Goal: Task Accomplishment & Management: Manage account settings

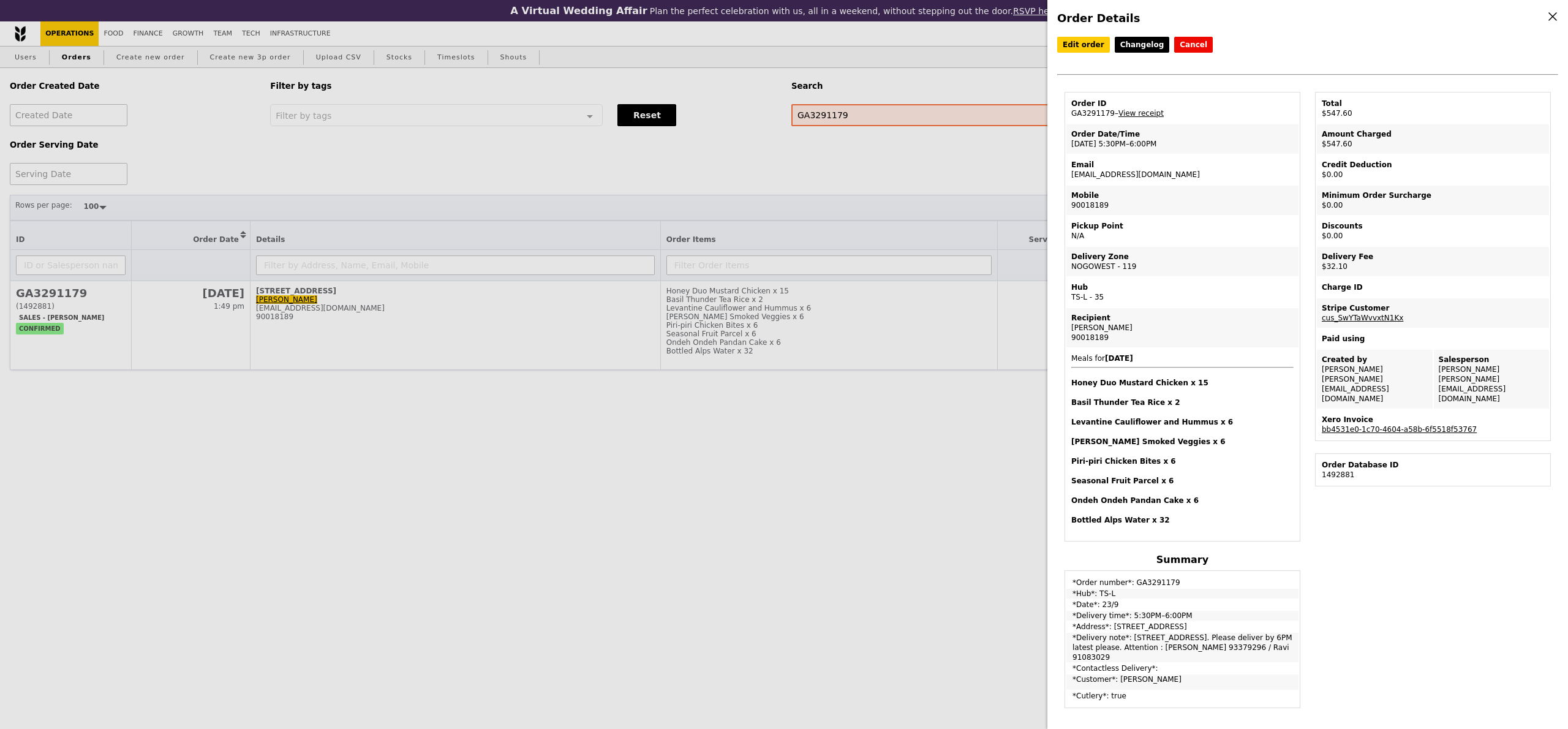
select select "100"
click at [914, 184] on div "Order Details Edit order Changelog Cancel Order ID GA3291179 – View receipt Ord…" at bounding box center [784, 364] width 1568 height 729
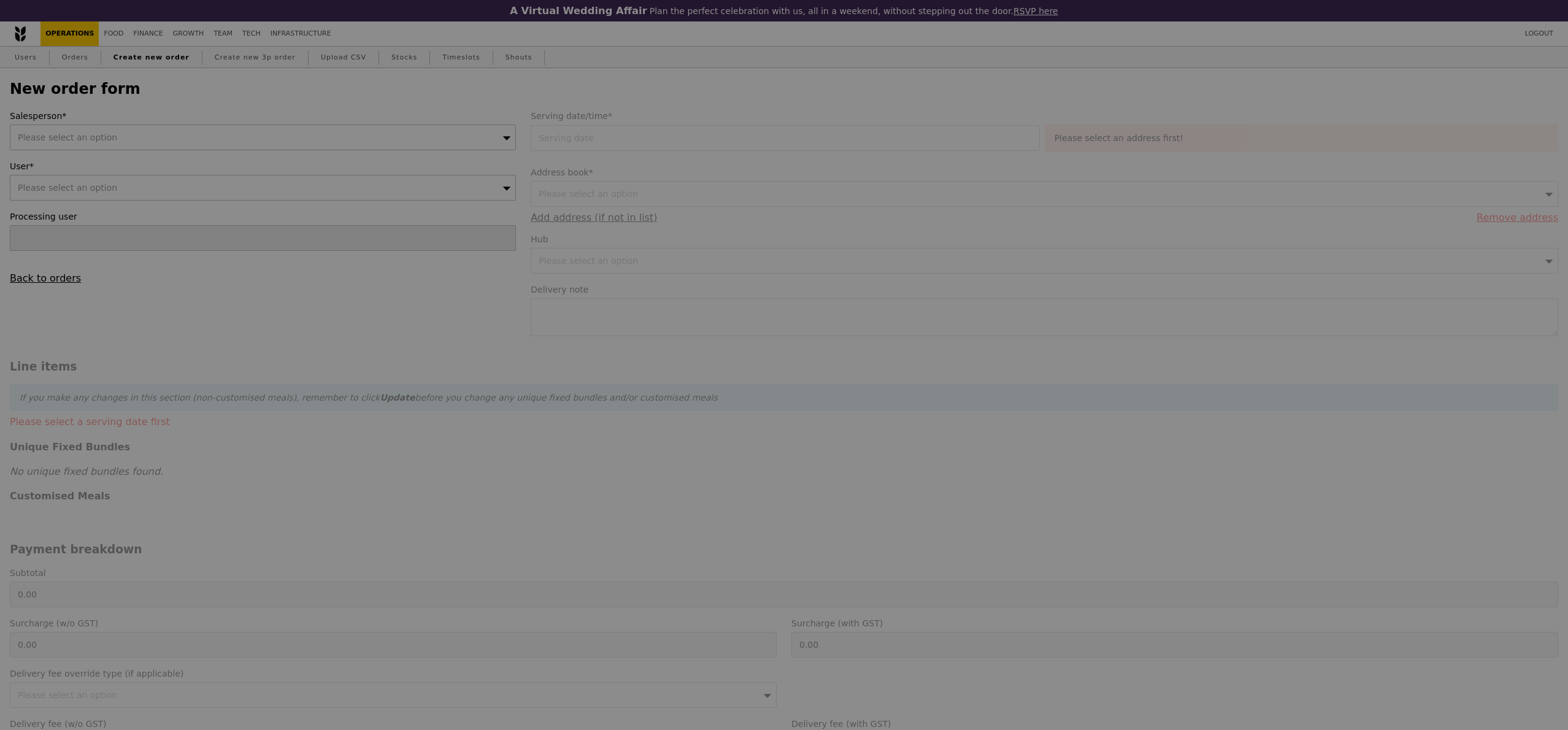
type input "Confirm"
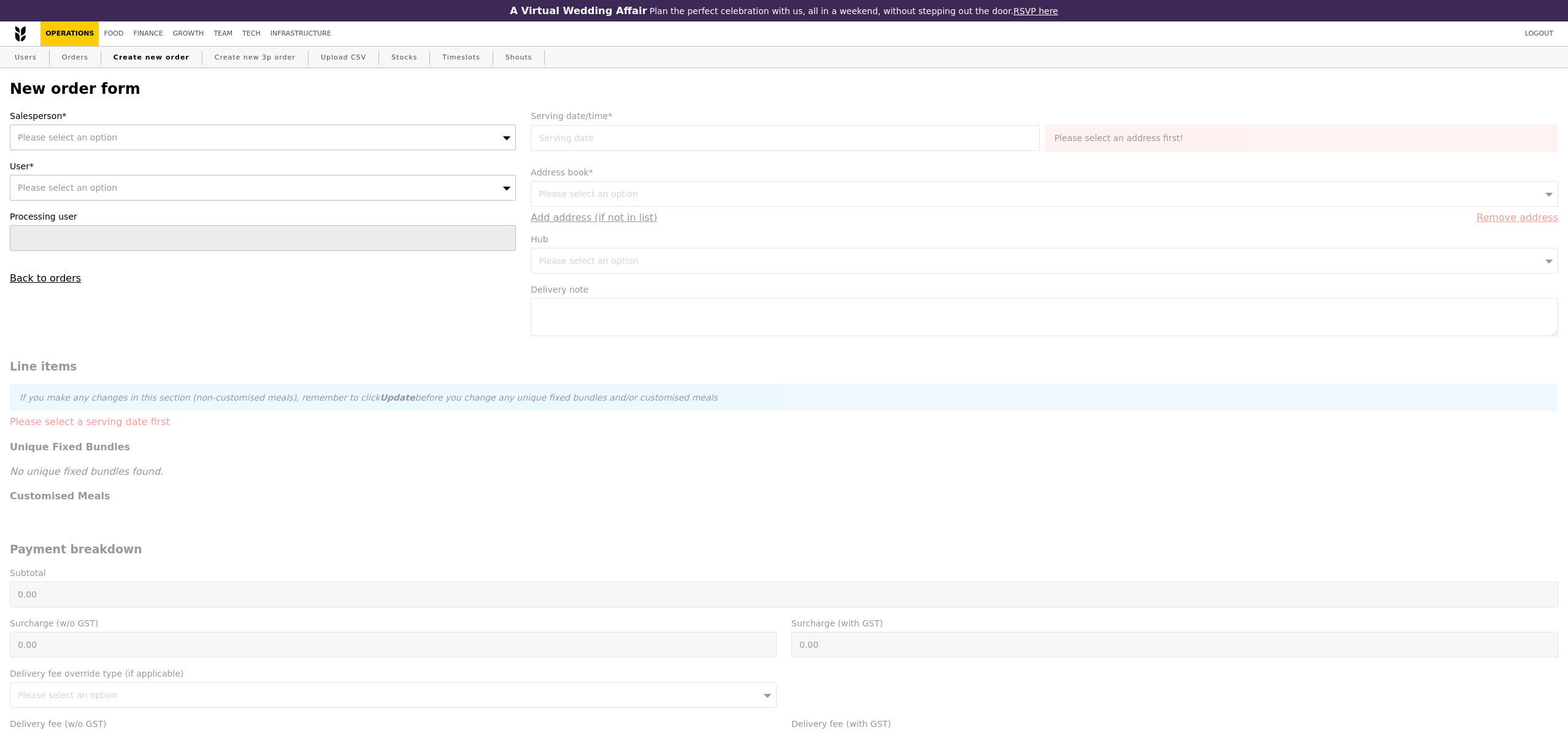
click at [136, 139] on div "Please select an option" at bounding box center [263, 138] width 506 height 26
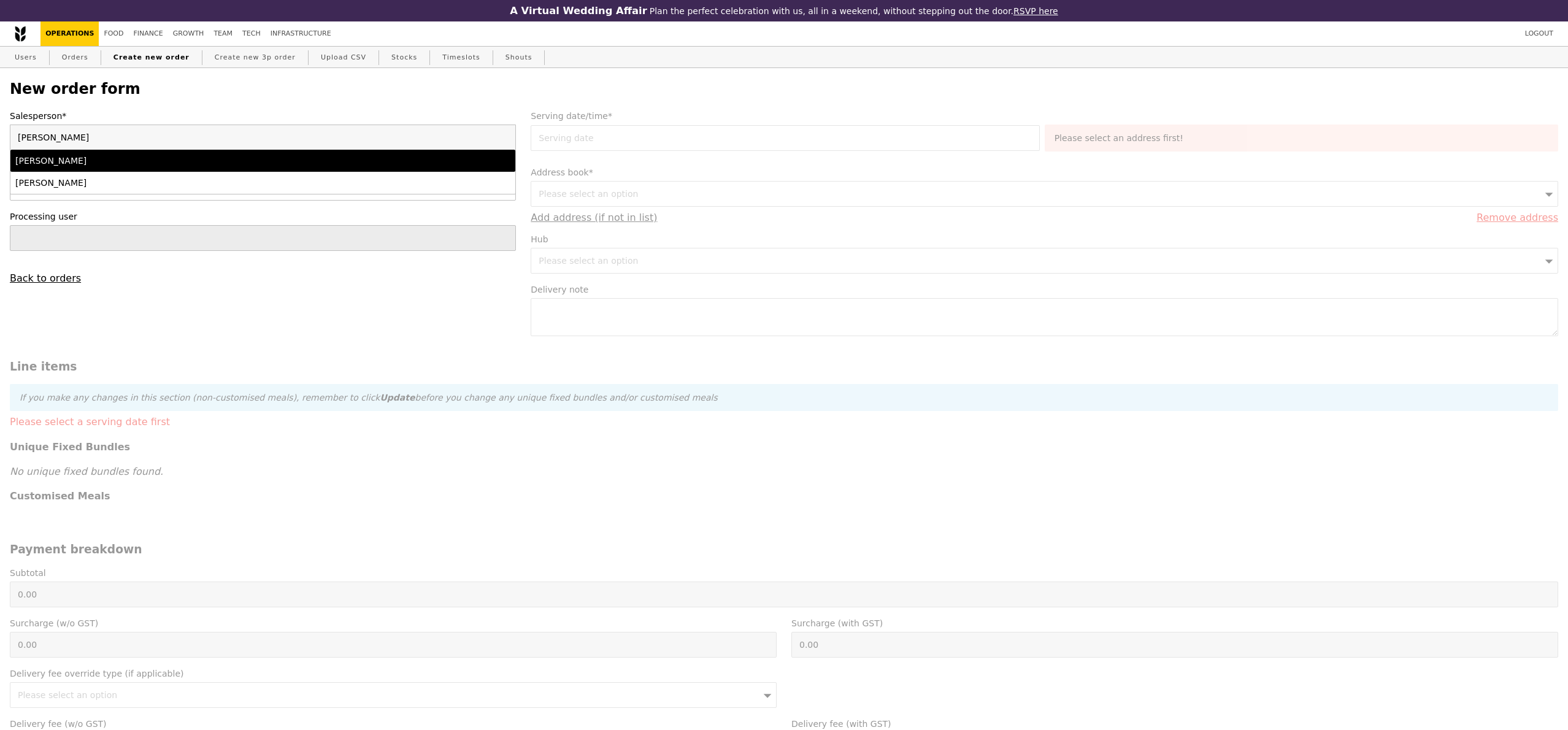
type input "samantha"
click at [106, 166] on div "Samantha" at bounding box center [200, 161] width 371 height 12
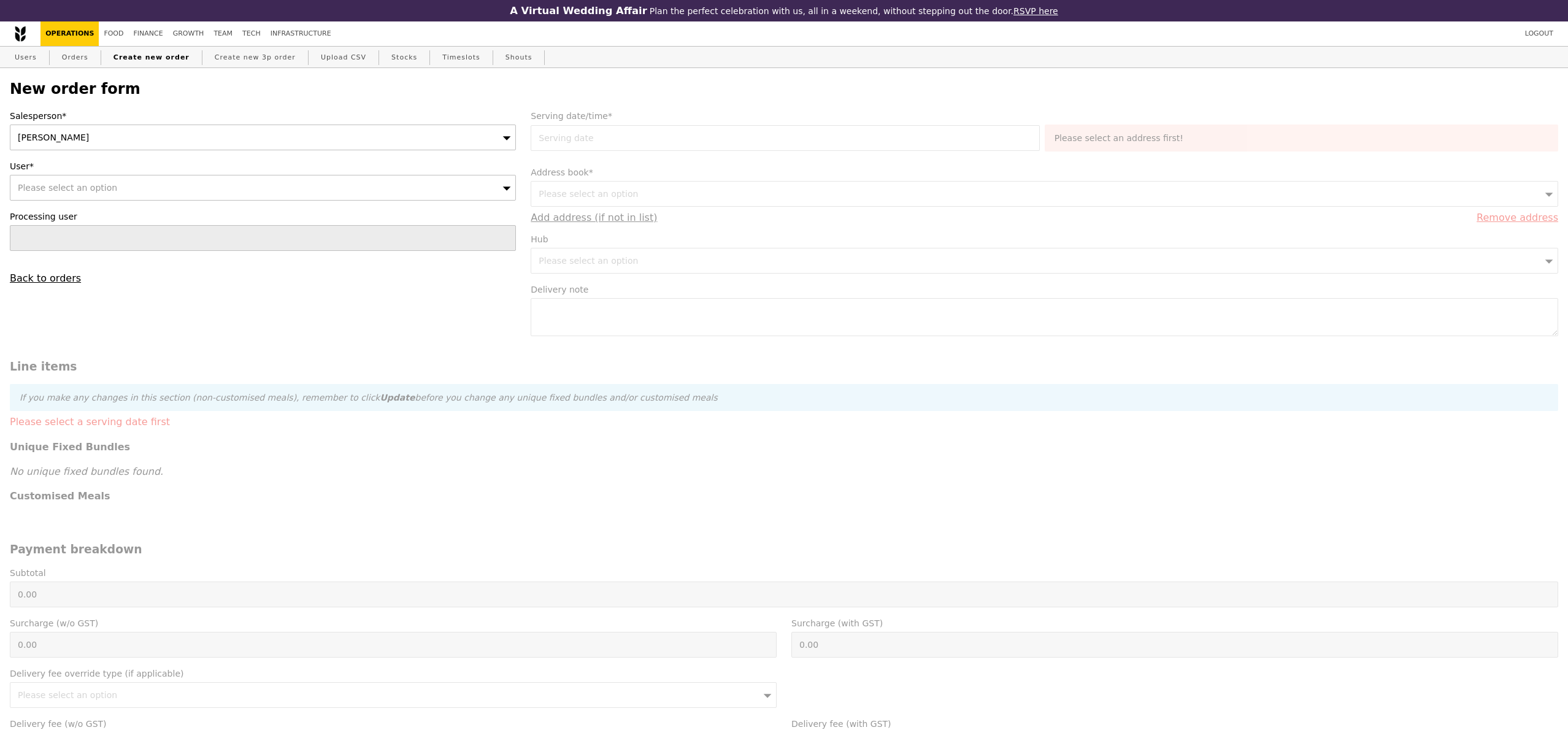
click at [94, 195] on div "Please select an option" at bounding box center [263, 187] width 506 height 26
type input "karen.lin@lego.com"
type input "Confirm"
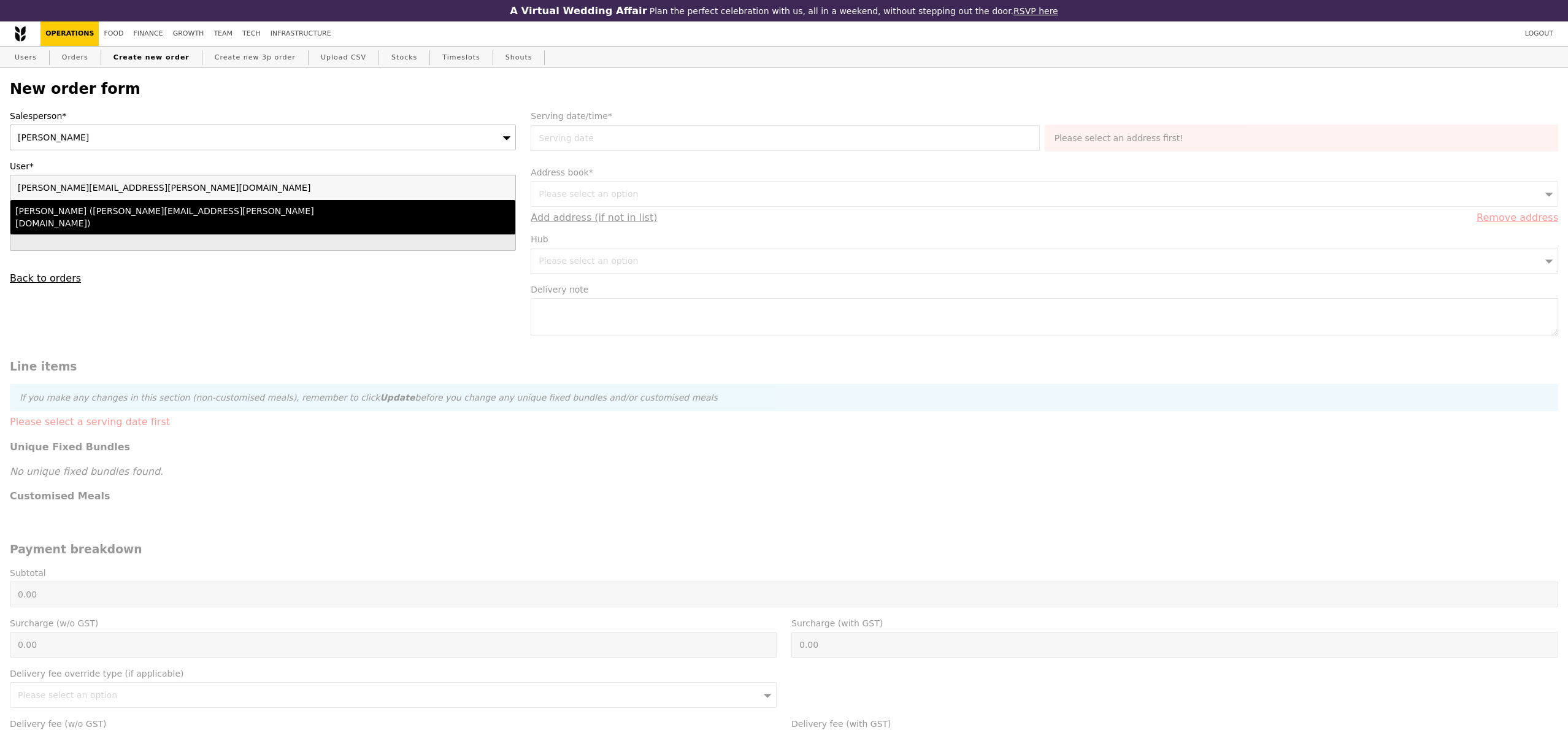
type input "karen.lin@lego.com"
click at [94, 221] on div "karen.lin@lego.com Karen Lin (karen.lin@lego.com)" at bounding box center [263, 204] width 506 height 60
click at [104, 217] on li "Karen Lin (karen.lin@lego.com)" at bounding box center [262, 217] width 504 height 34
type input "Loading..."
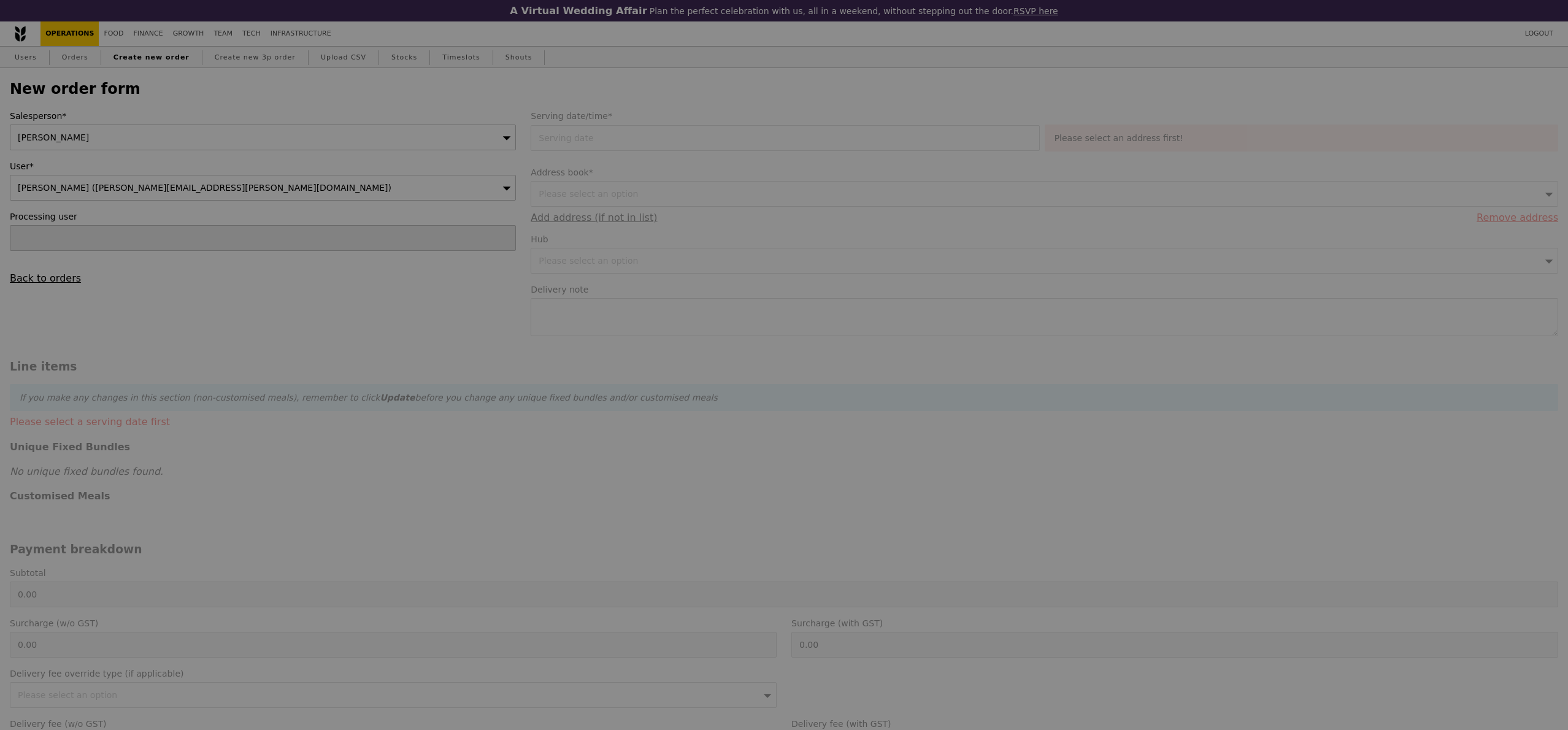
type input "1.79"
type input "1.95"
type input "9.40"
type input "10.25"
type input "12.20"
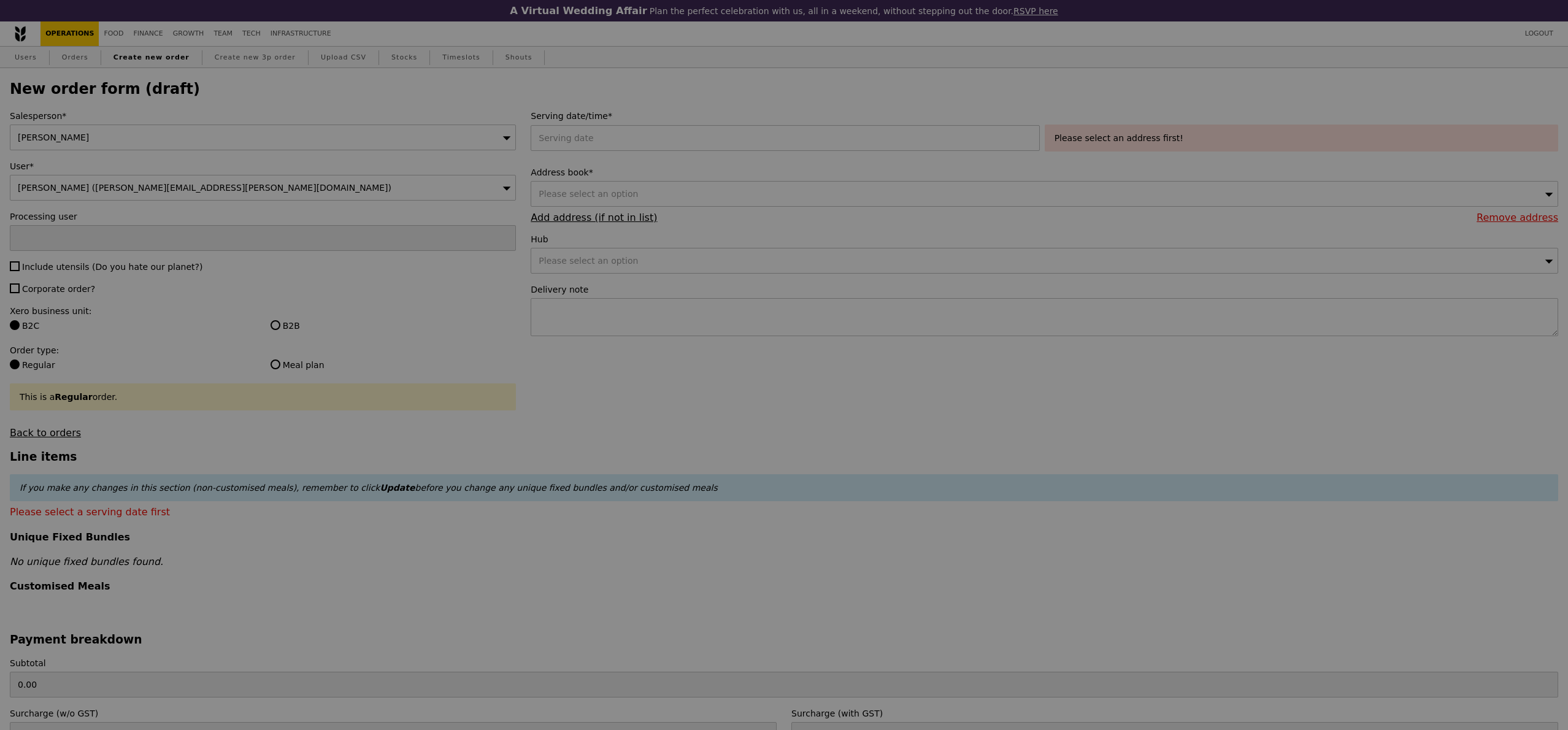
type input "Confirm"
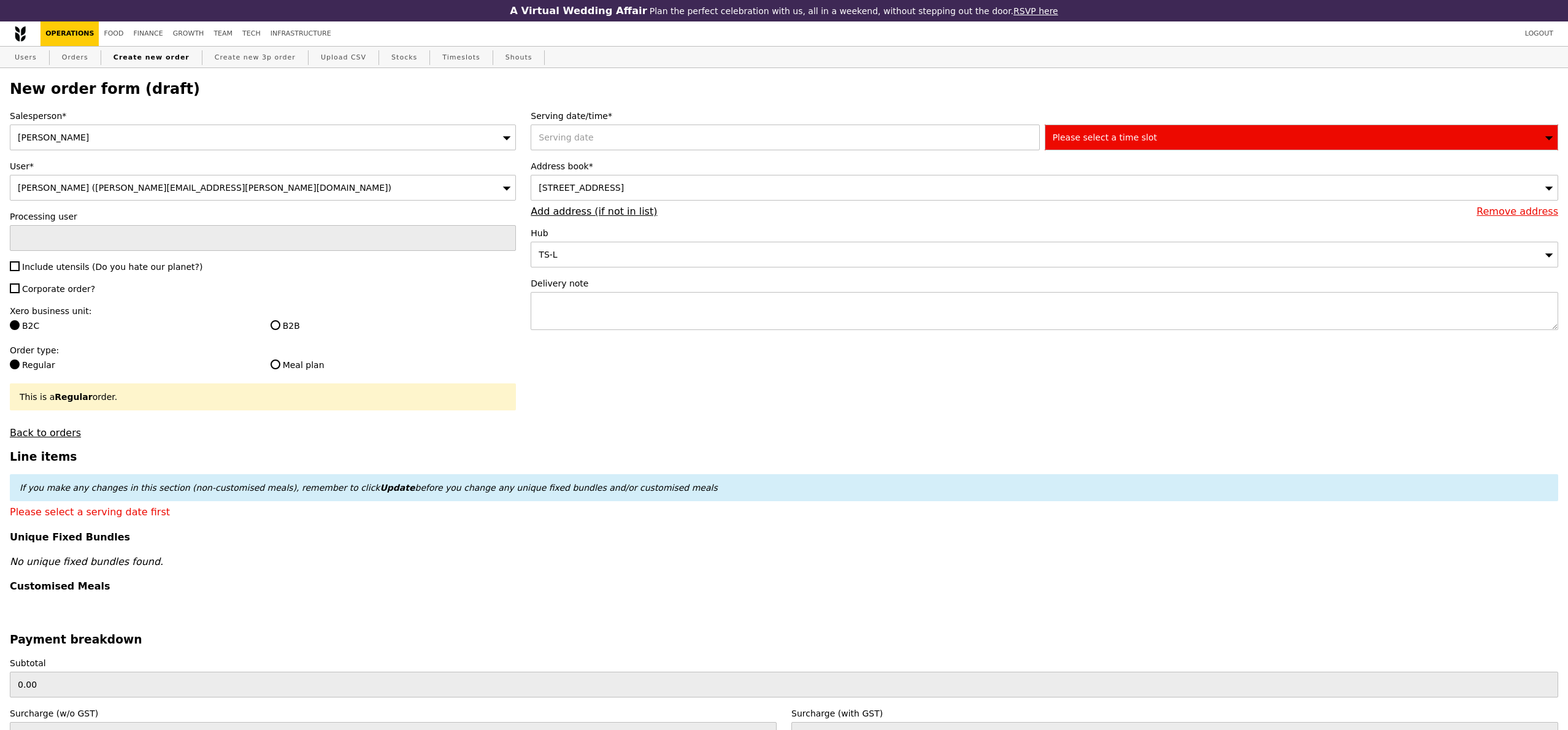
click at [34, 292] on span "Corporate order?" at bounding box center [58, 289] width 73 height 10
click at [20, 292] on input "Corporate order?" at bounding box center [15, 288] width 10 height 10
checkbox input "true"
click at [36, 257] on div "Salesperson* Samantha User* Karen Lin (karen.lin@lego.com) Processing user Incl…" at bounding box center [262, 274] width 520 height 329
click at [37, 268] on span "Include utensils (Do you hate our planet?)" at bounding box center [112, 267] width 180 height 10
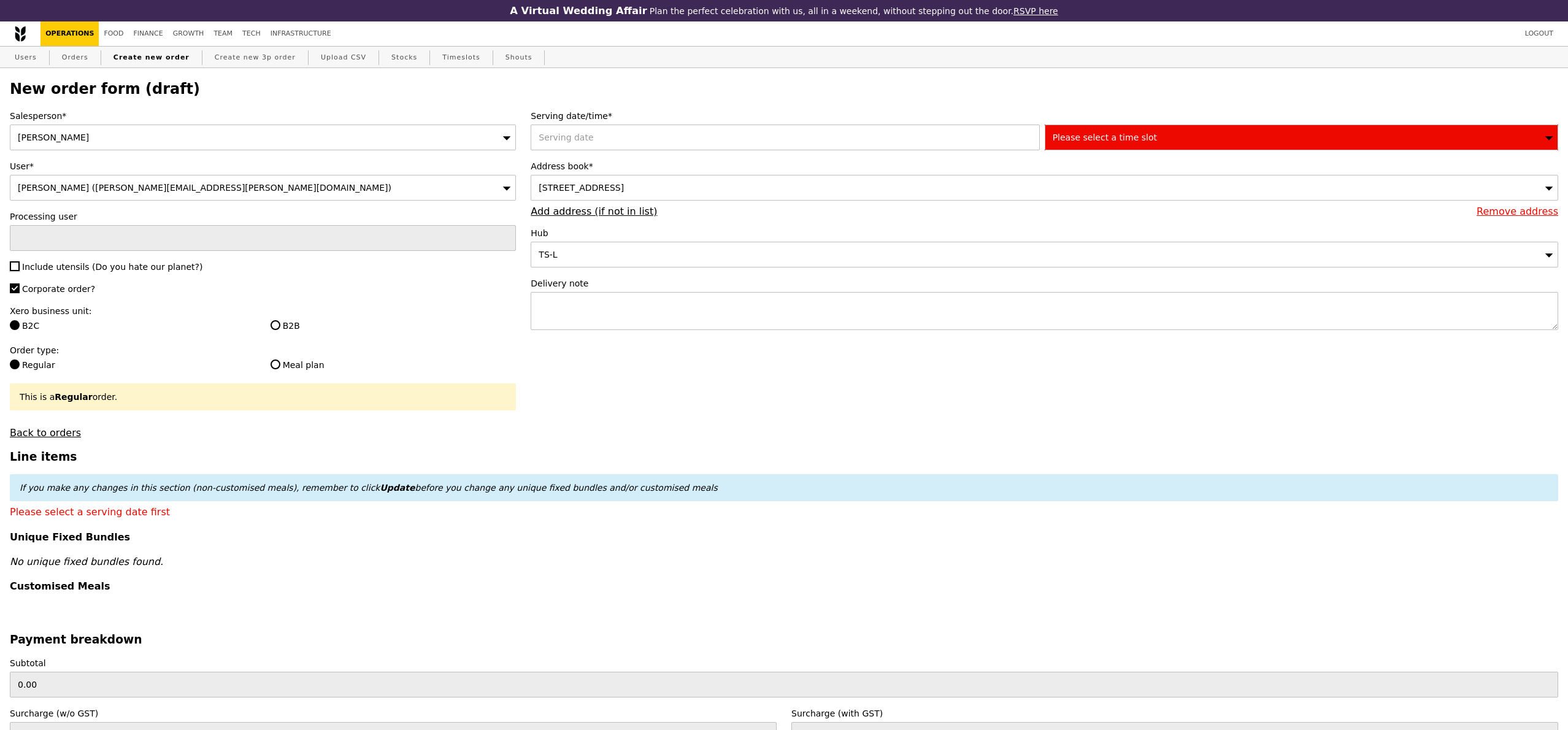
click at [20, 268] on input "Include utensils (Do you hate our planet?)" at bounding box center [15, 266] width 10 height 10
checkbox input "true"
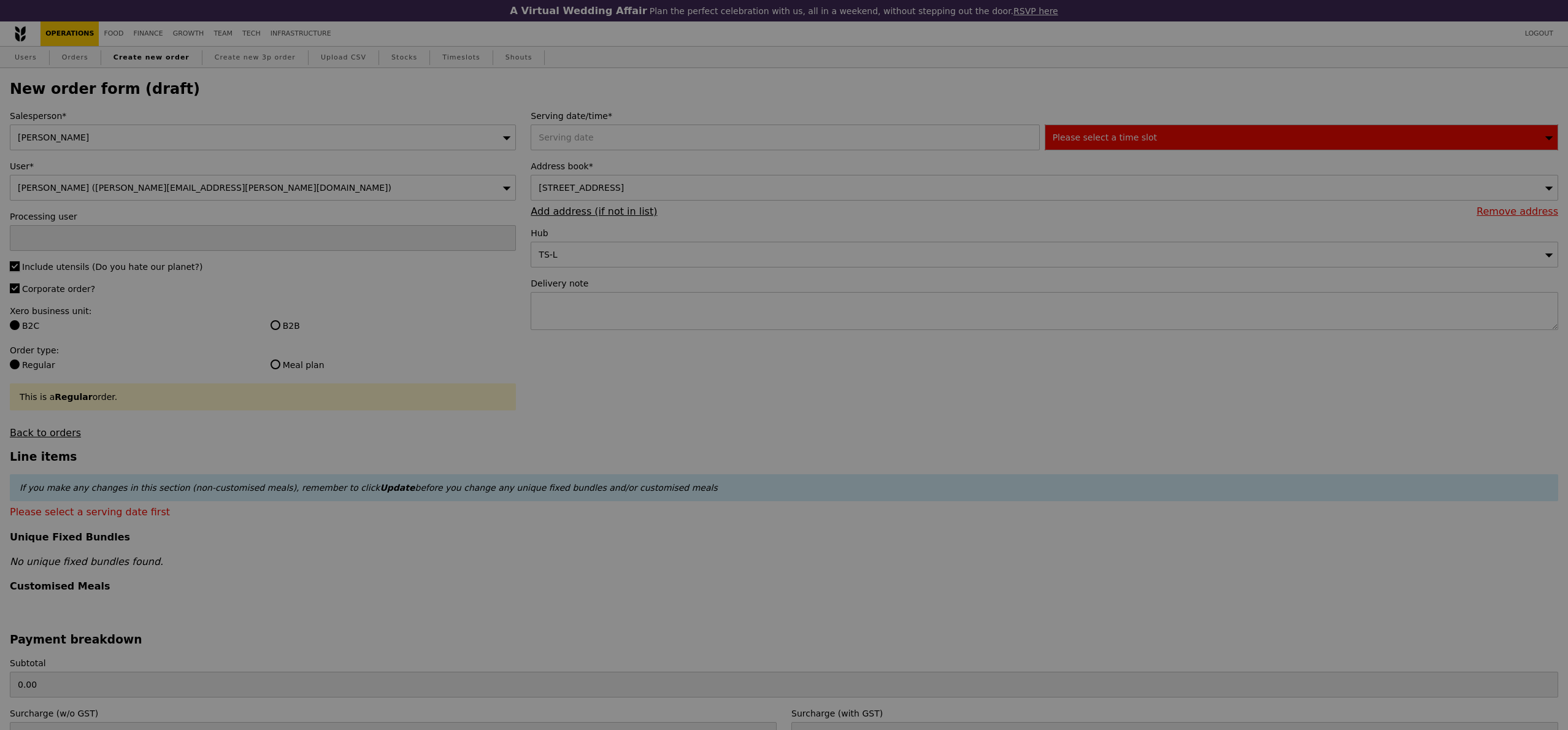
type input "Confirm"
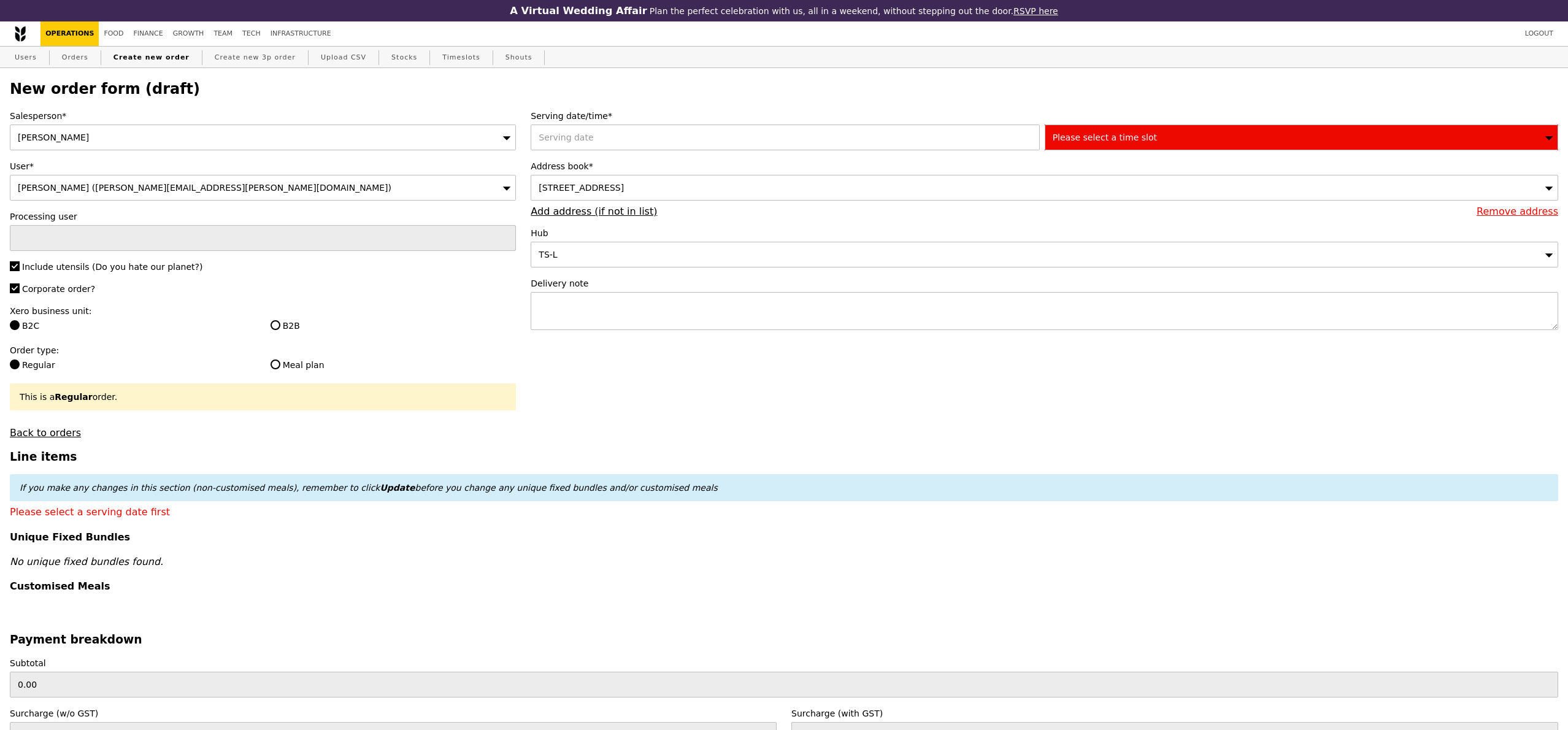
click at [287, 320] on label "B2B" at bounding box center [393, 326] width 246 height 12
click at [280, 320] on input "B2B" at bounding box center [275, 325] width 10 height 10
radio input "true"
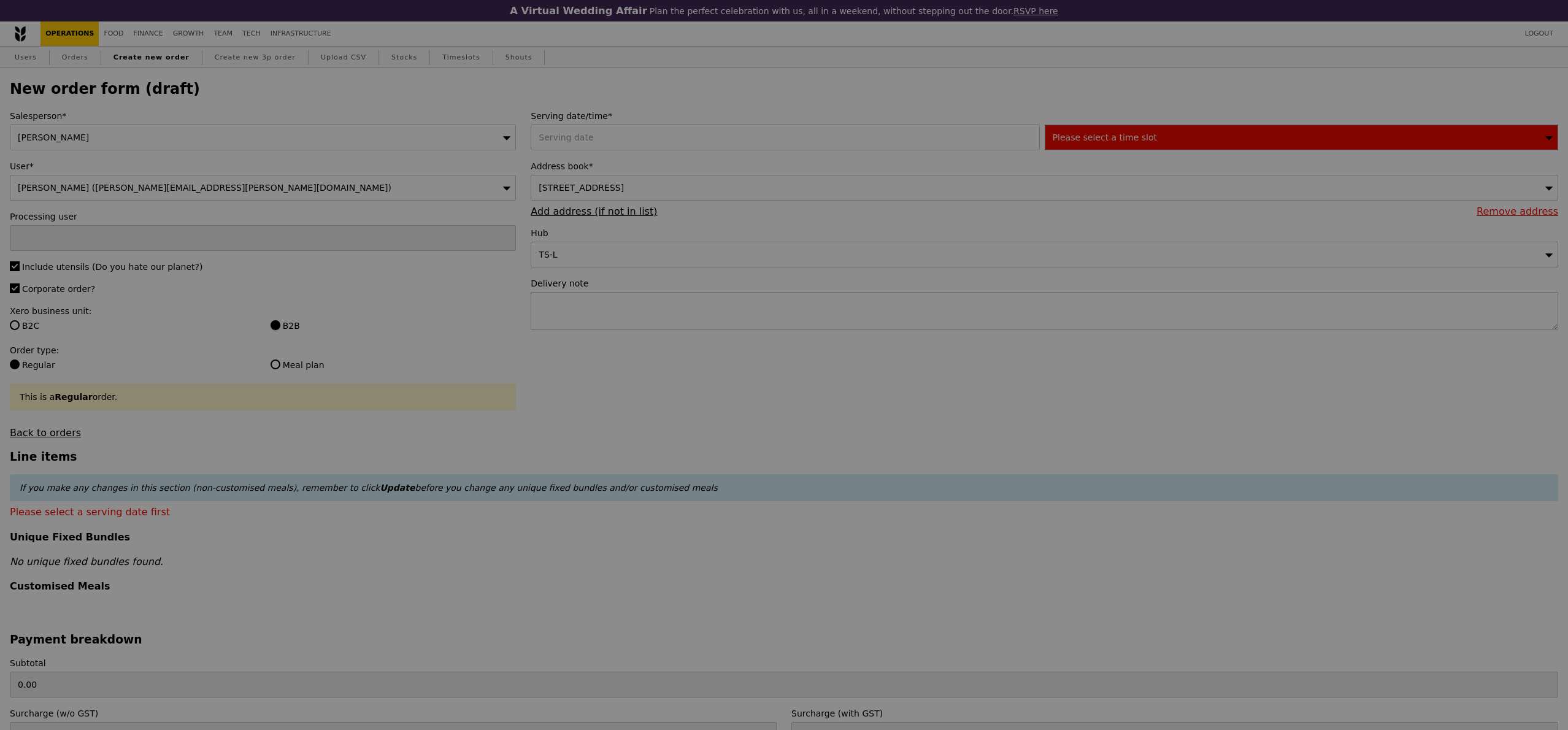
type input "Confirm"
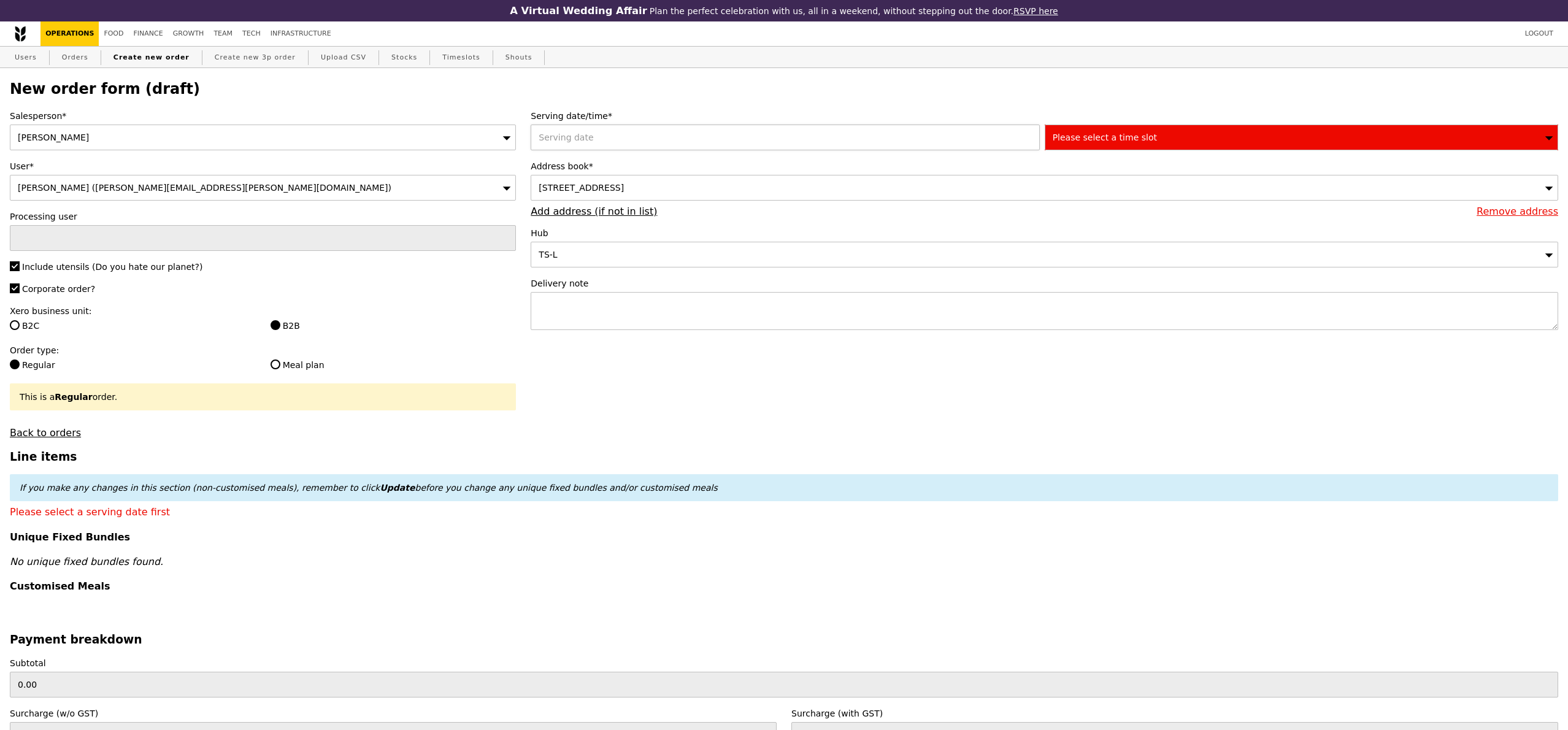
click at [744, 142] on div at bounding box center [786, 138] width 513 height 26
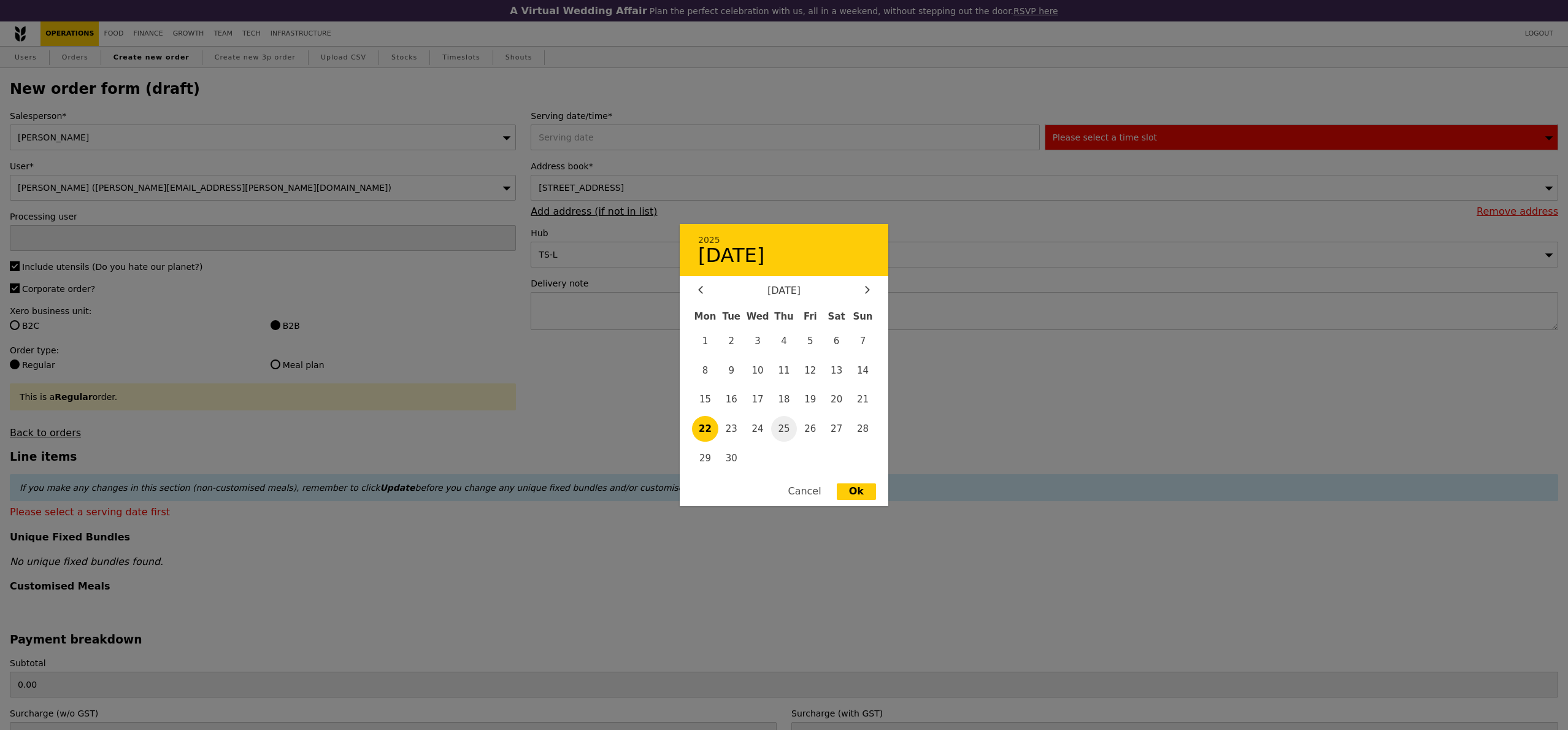
click at [790, 425] on span "25" at bounding box center [784, 429] width 26 height 26
type input "25 Sep 2025"
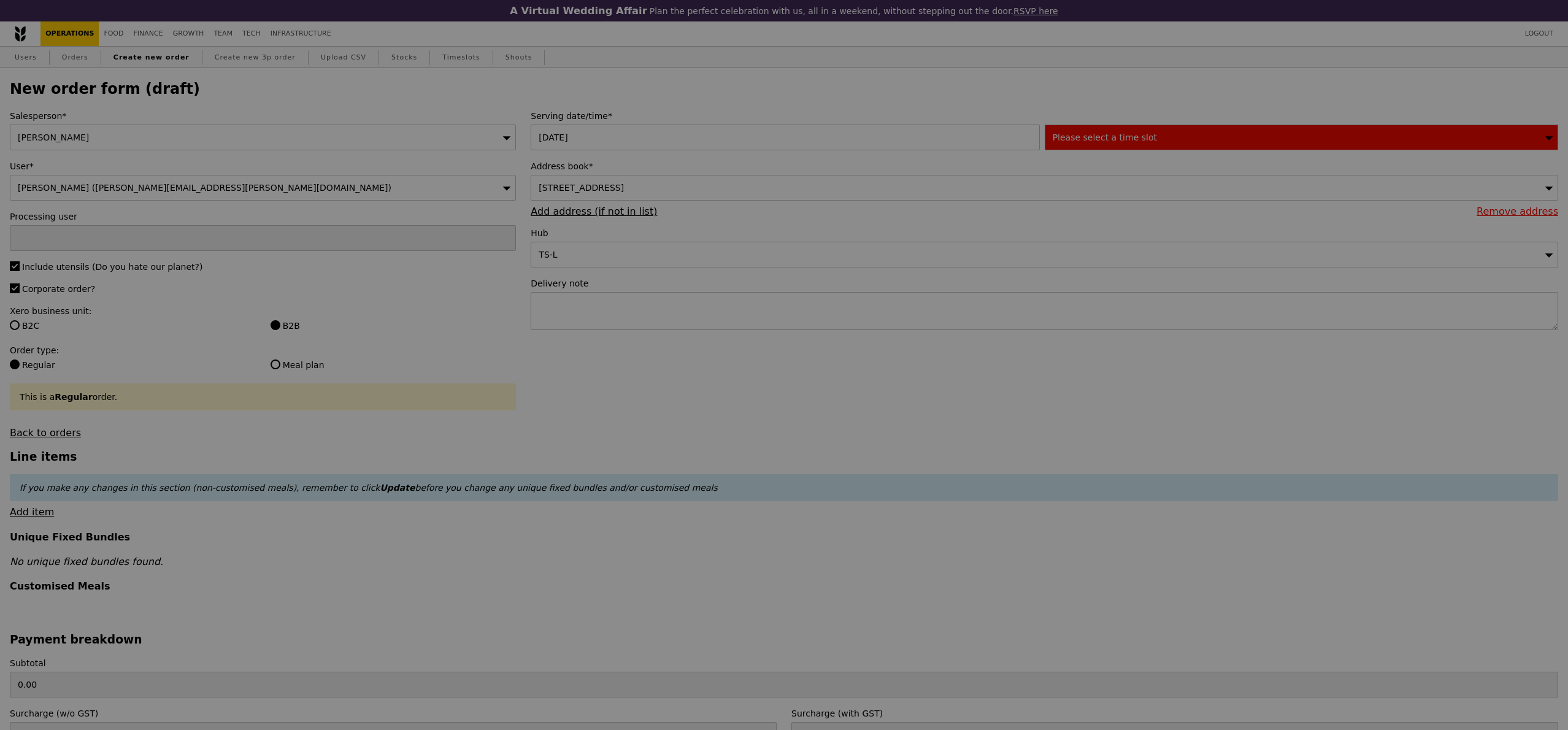
type input "Confirm"
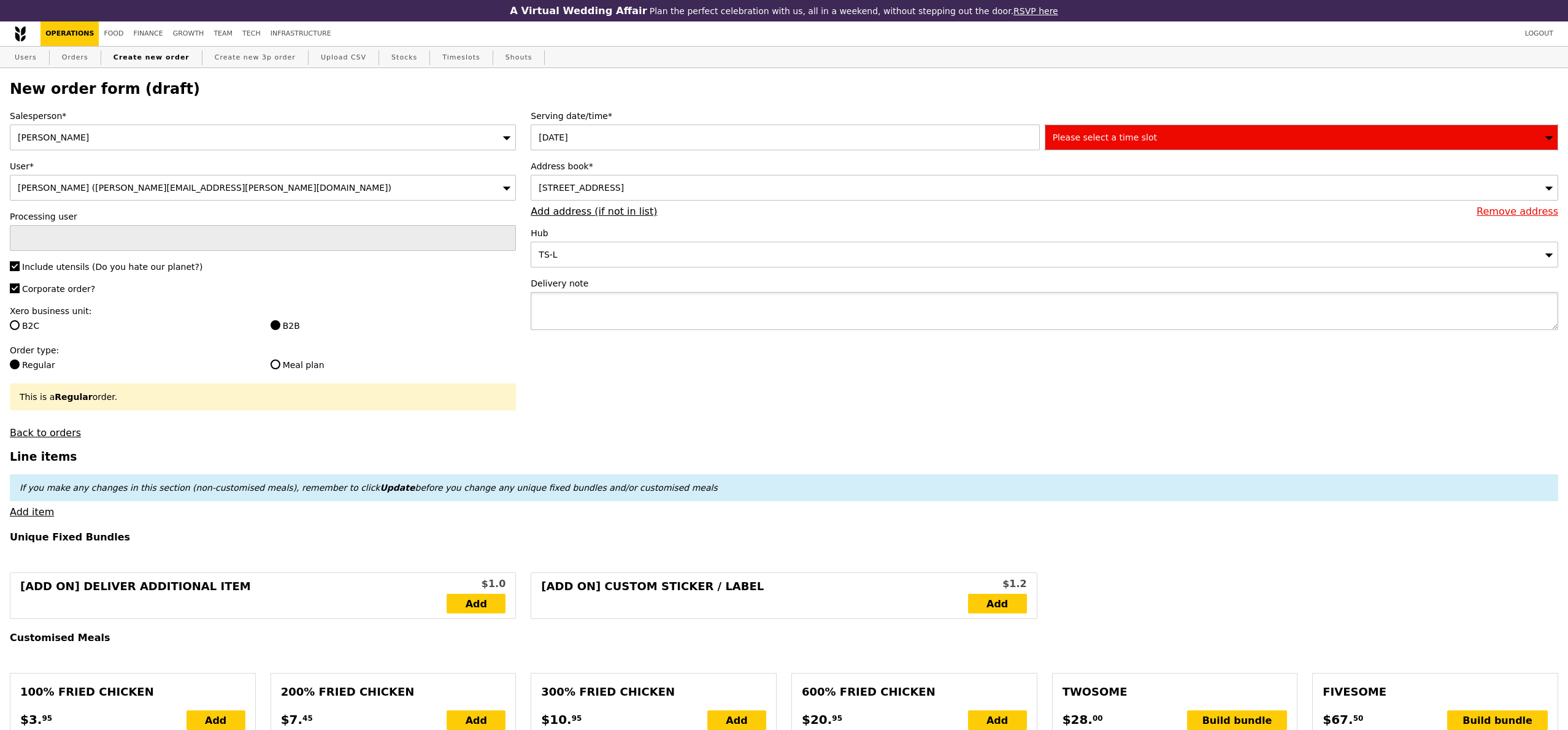
click at [802, 318] on textarea at bounding box center [1044, 311] width 1028 height 38
type textarea "Please deliver with"
type input "Confirm"
paste textarea "Q0814"
type textarea "Please deliver with Q0814"
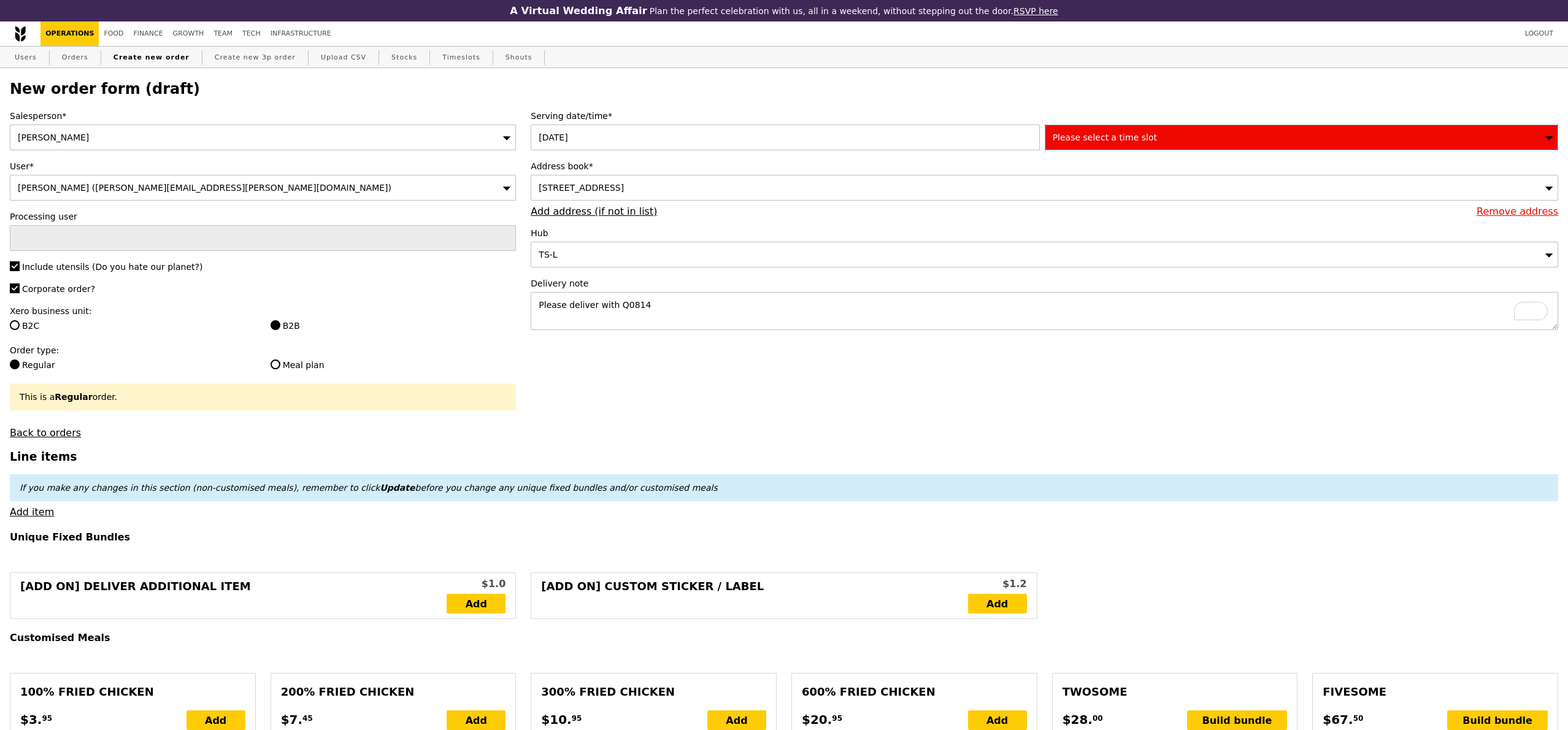
click at [1098, 134] on span "Please select a time slot" at bounding box center [1104, 138] width 105 height 10
type input "Confirm"
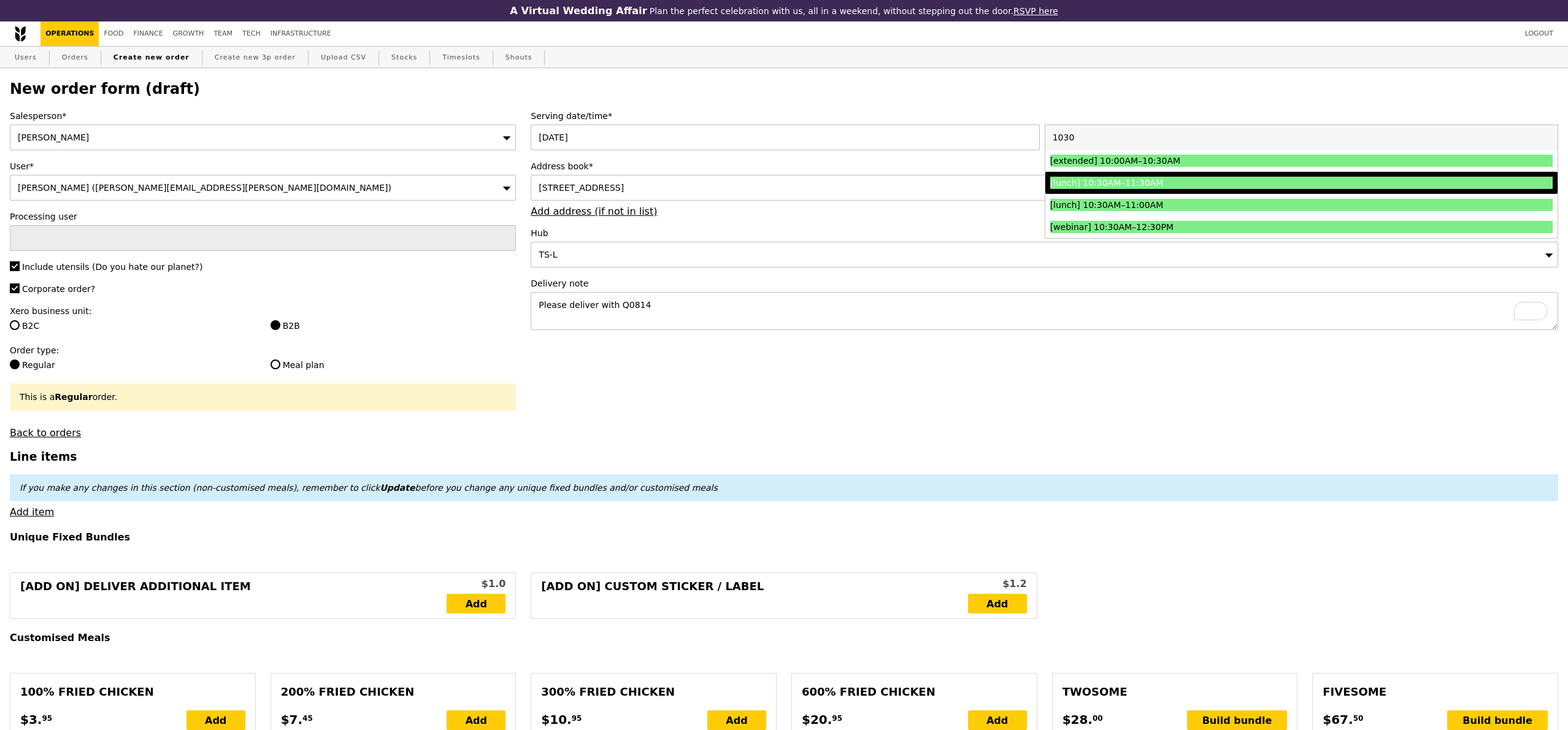
type input "1030"
click at [1192, 185] on div "[lunch] 10:30AM–11:30AM" at bounding box center [1239, 182] width 377 height 12
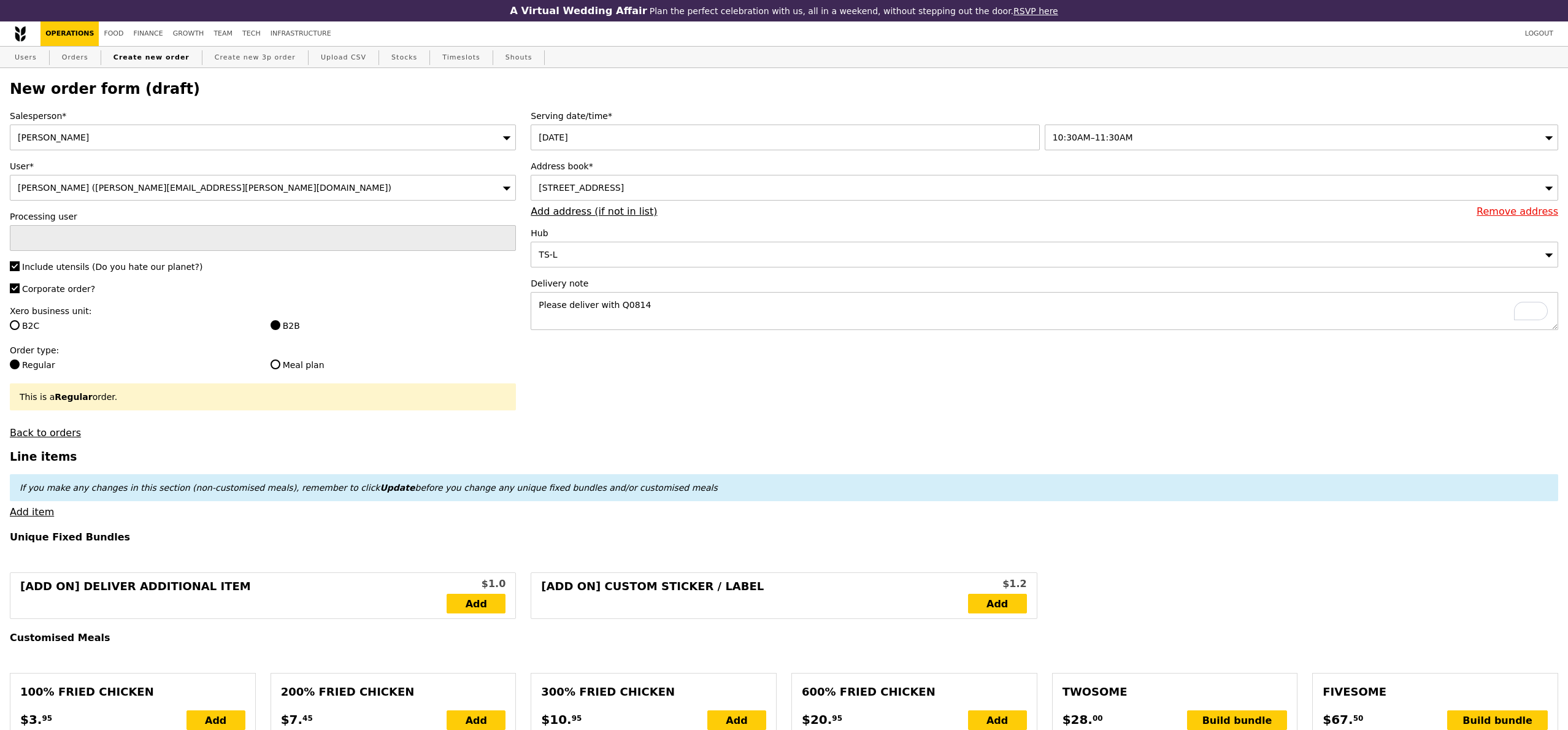
type input "Confirm"
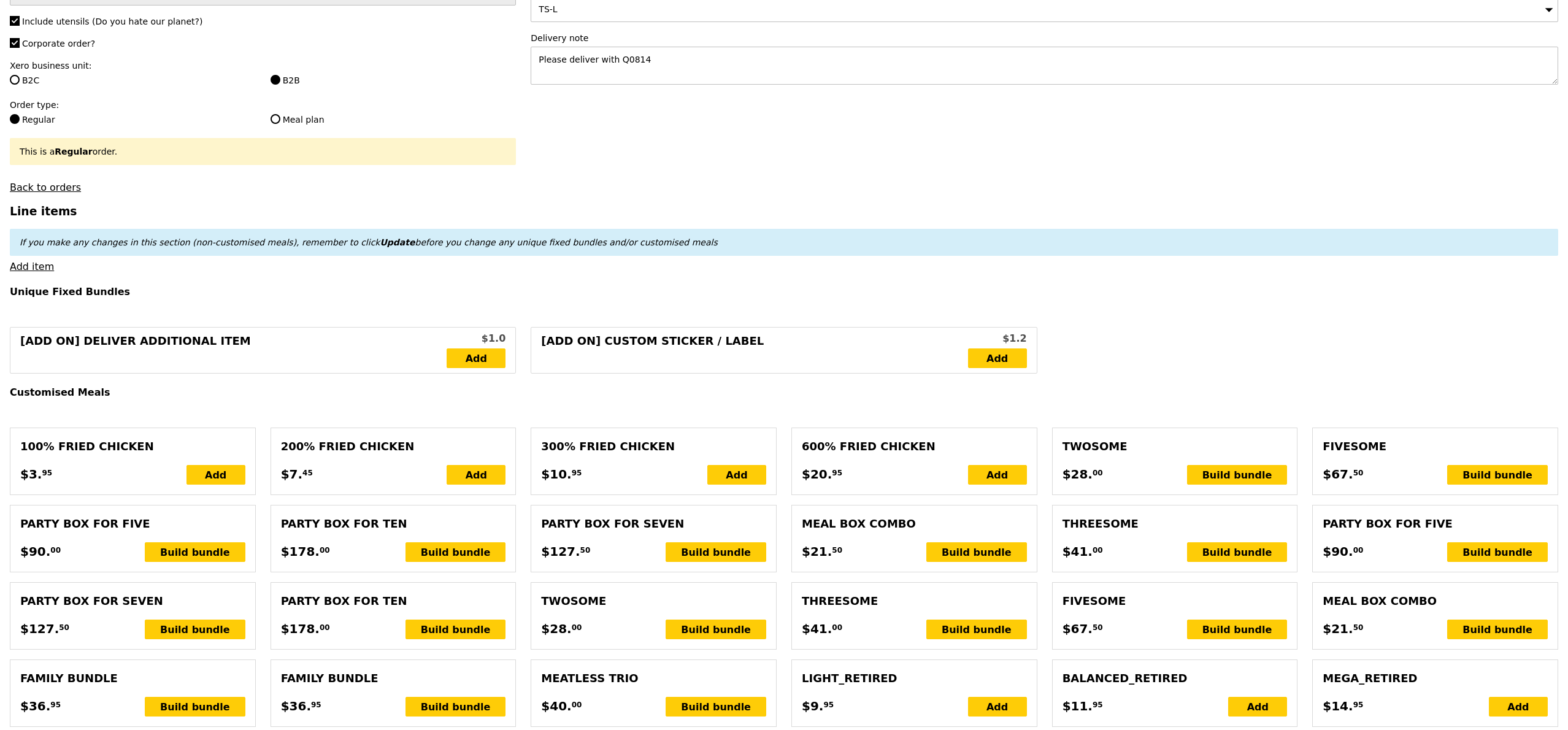
scroll to position [248, 0]
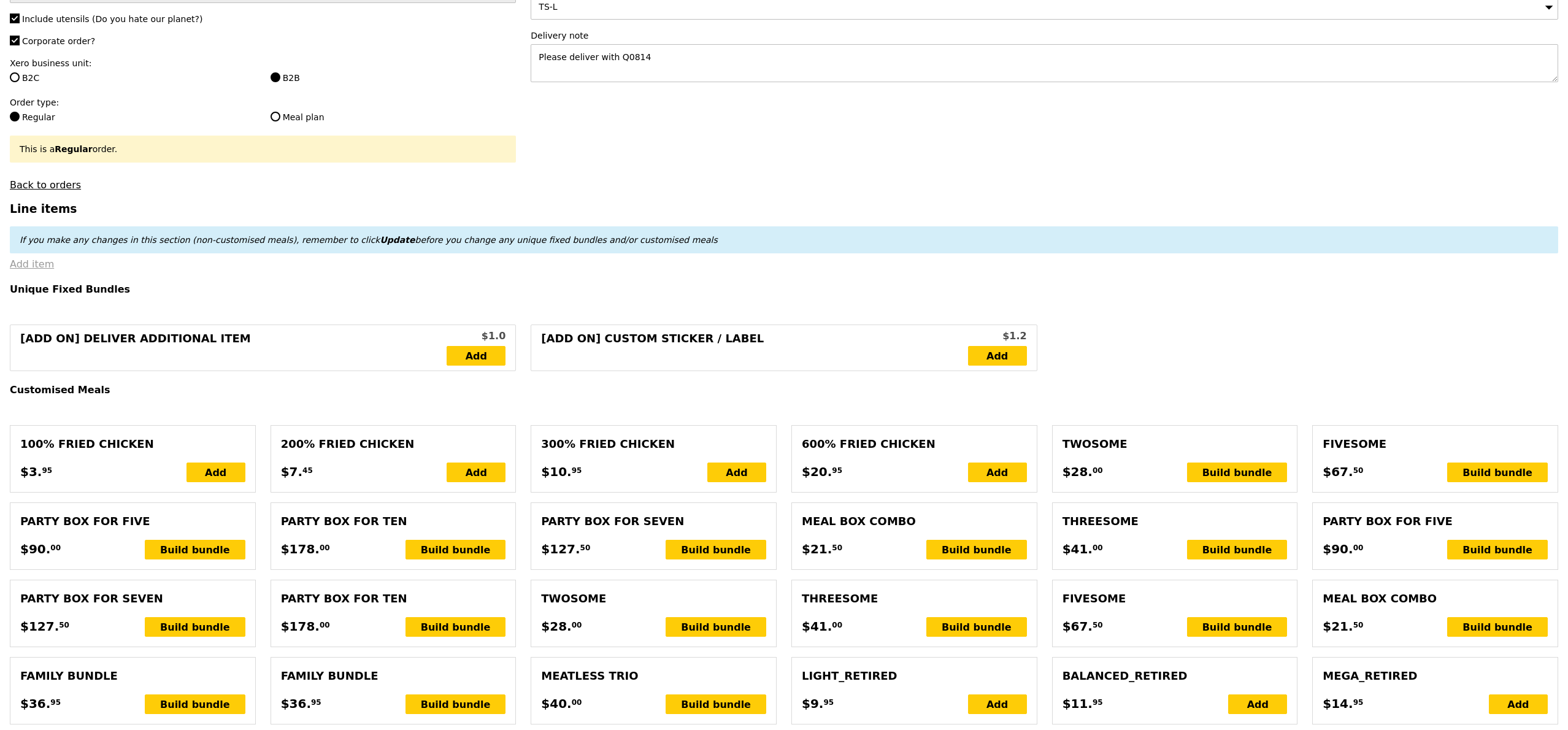
click at [37, 264] on link "Add item" at bounding box center [32, 264] width 44 height 12
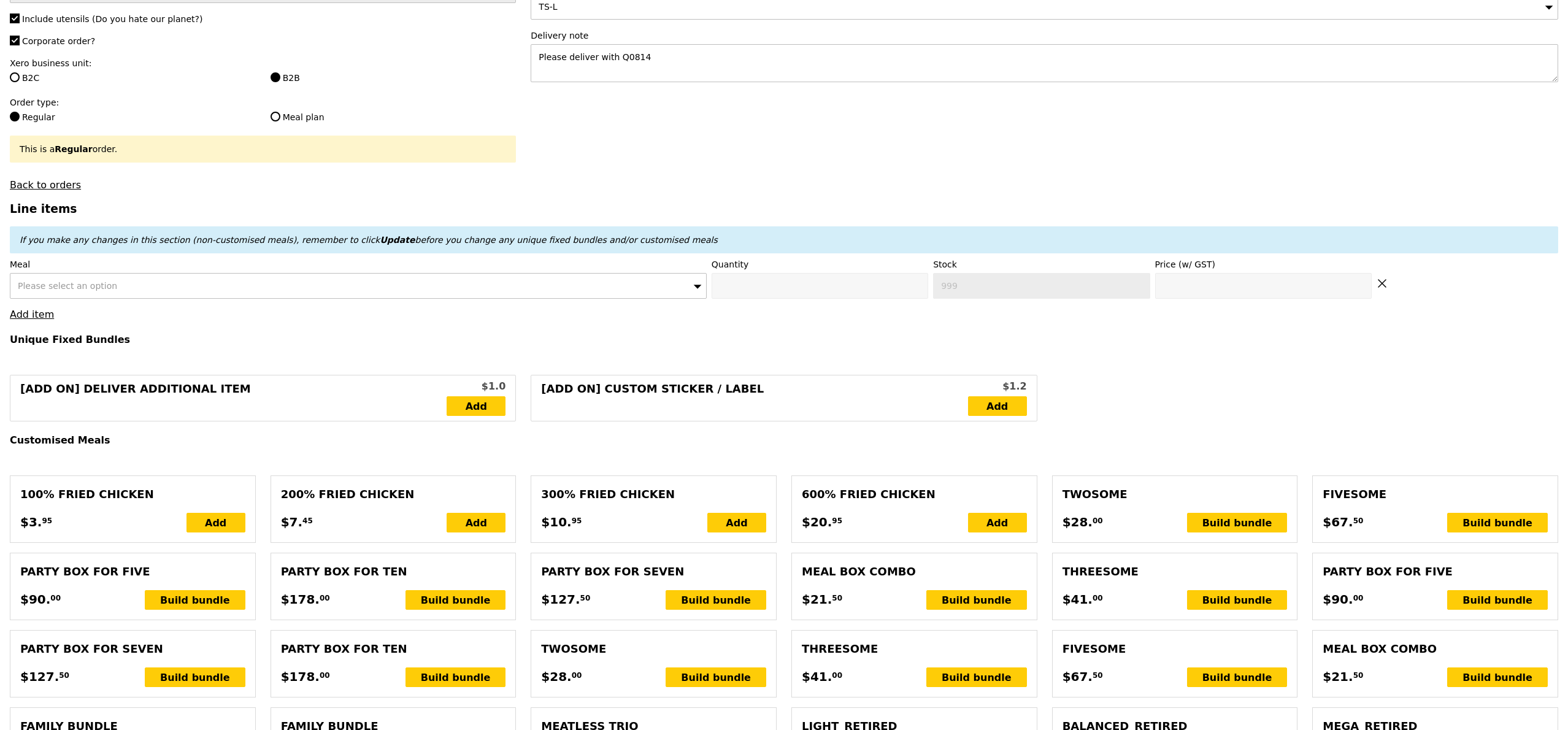
click at [73, 291] on div "Please select an option" at bounding box center [358, 286] width 697 height 26
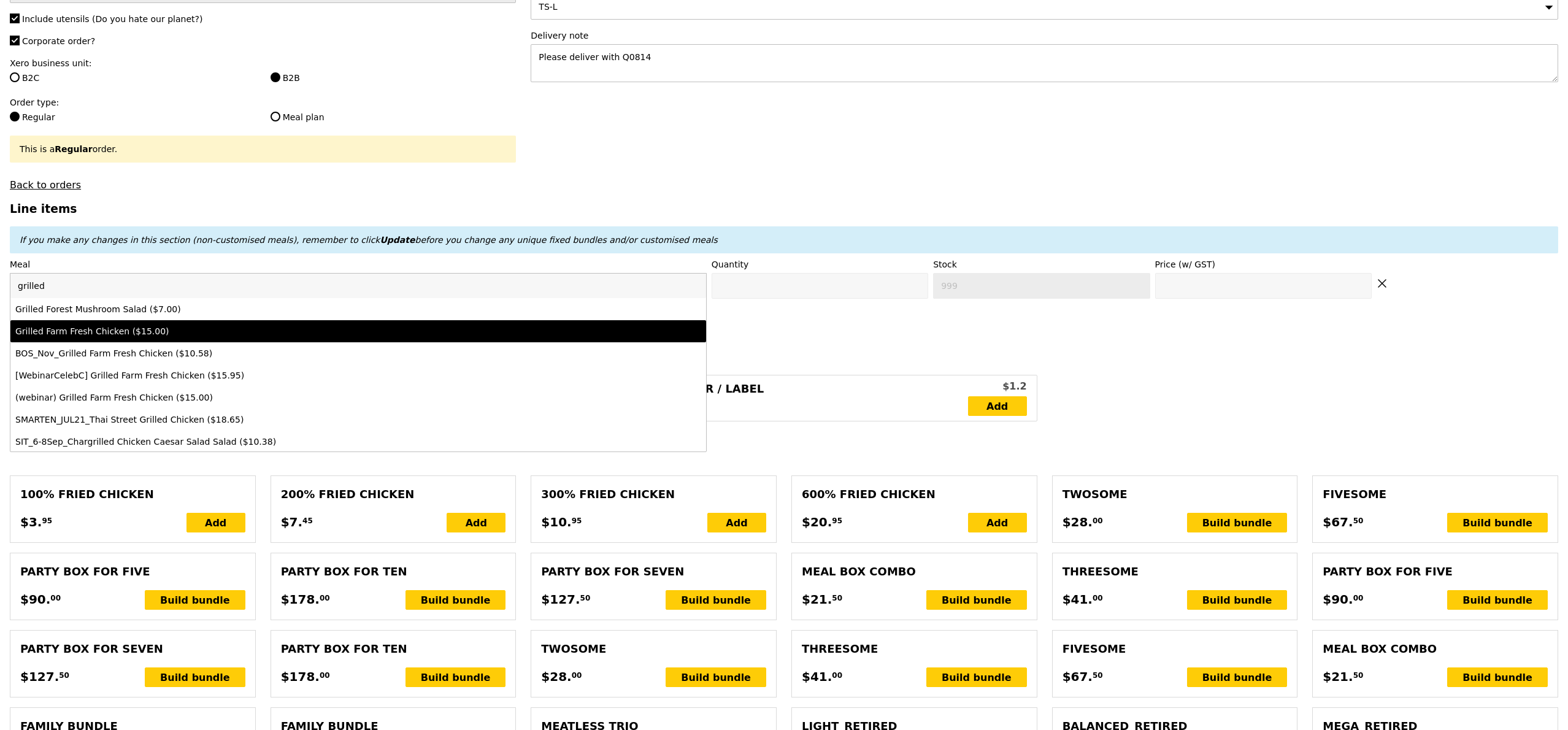
type input "grilled"
click at [117, 341] on li "Grilled Farm Fresh Chicken ($15.00)" at bounding box center [358, 331] width 696 height 22
type input "Confirm anyway"
type input "0"
type input "473"
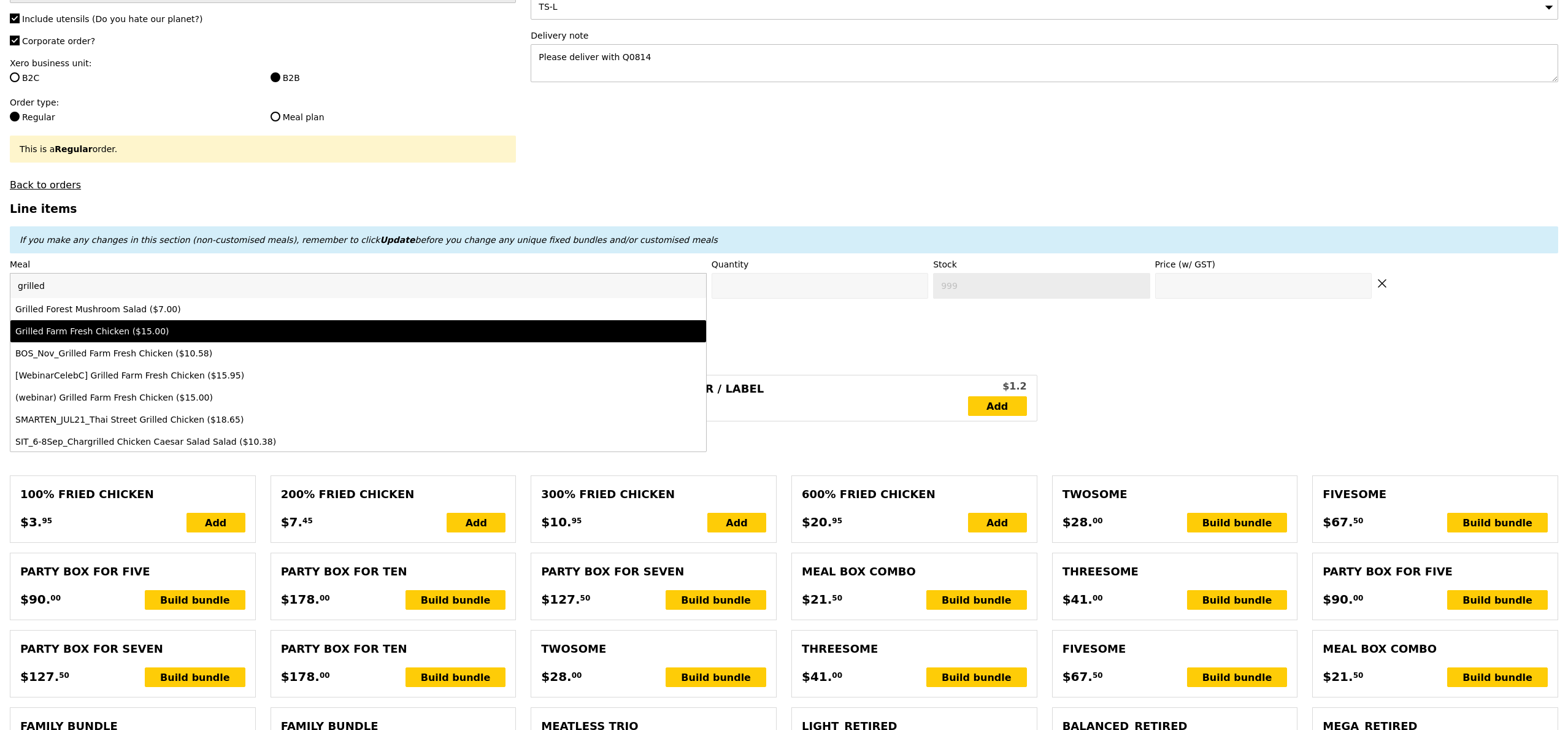
type input "15.0"
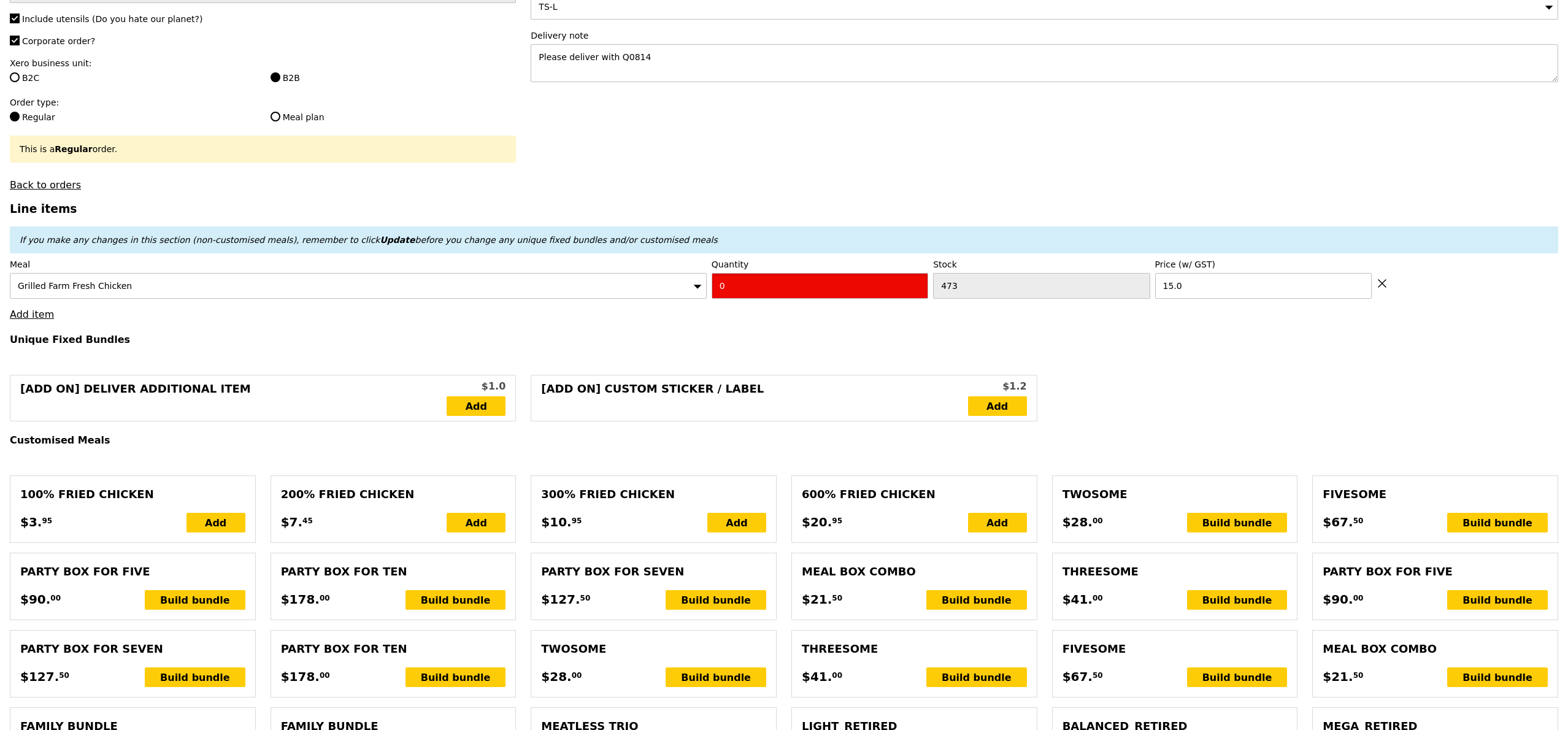
click at [828, 279] on input "0" at bounding box center [819, 286] width 216 height 26
type input "Confirm"
type input "2"
type input "Loading..."
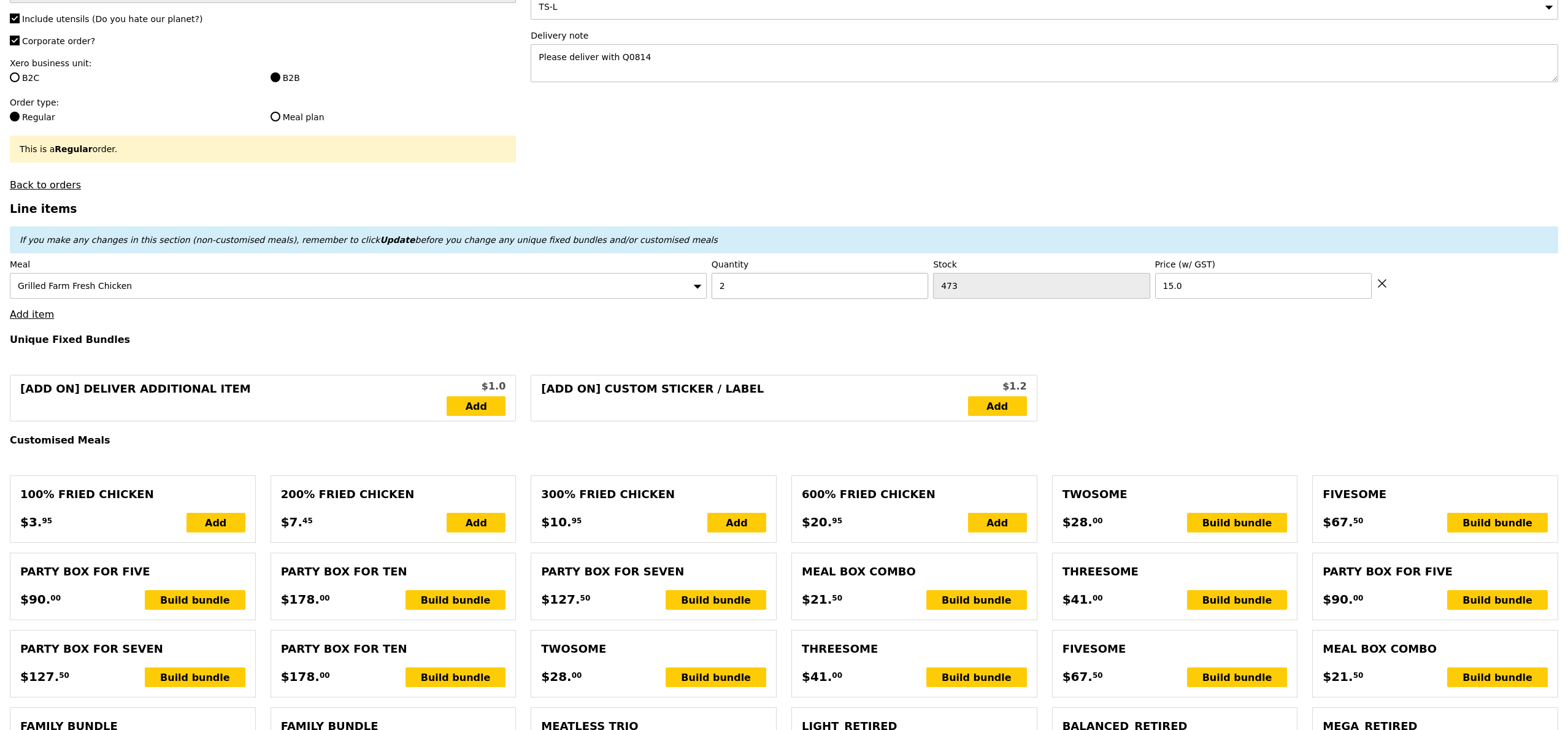
type input "30.00"
type input "6.65"
type input "7.25"
type input "39.20"
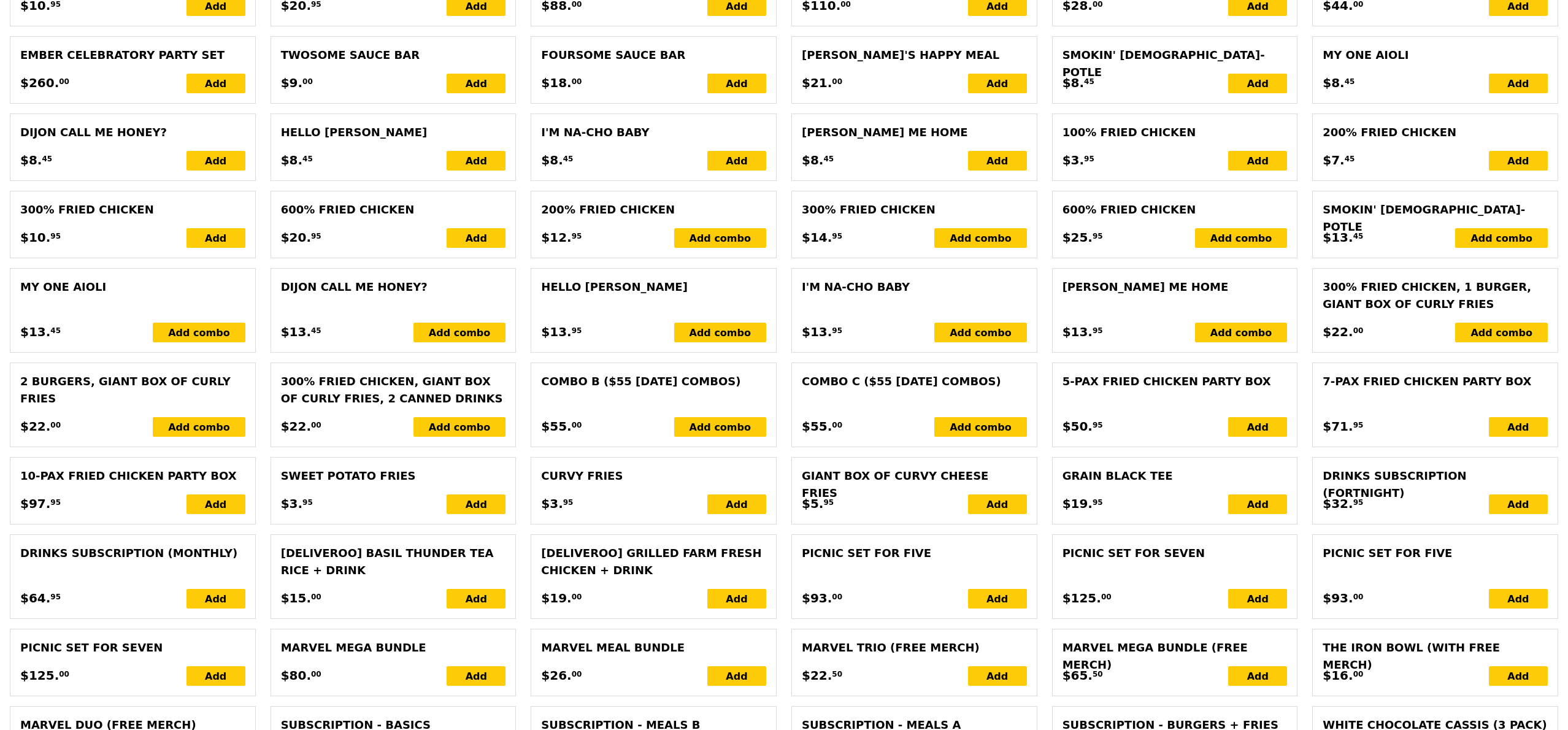
scroll to position [2365, 0]
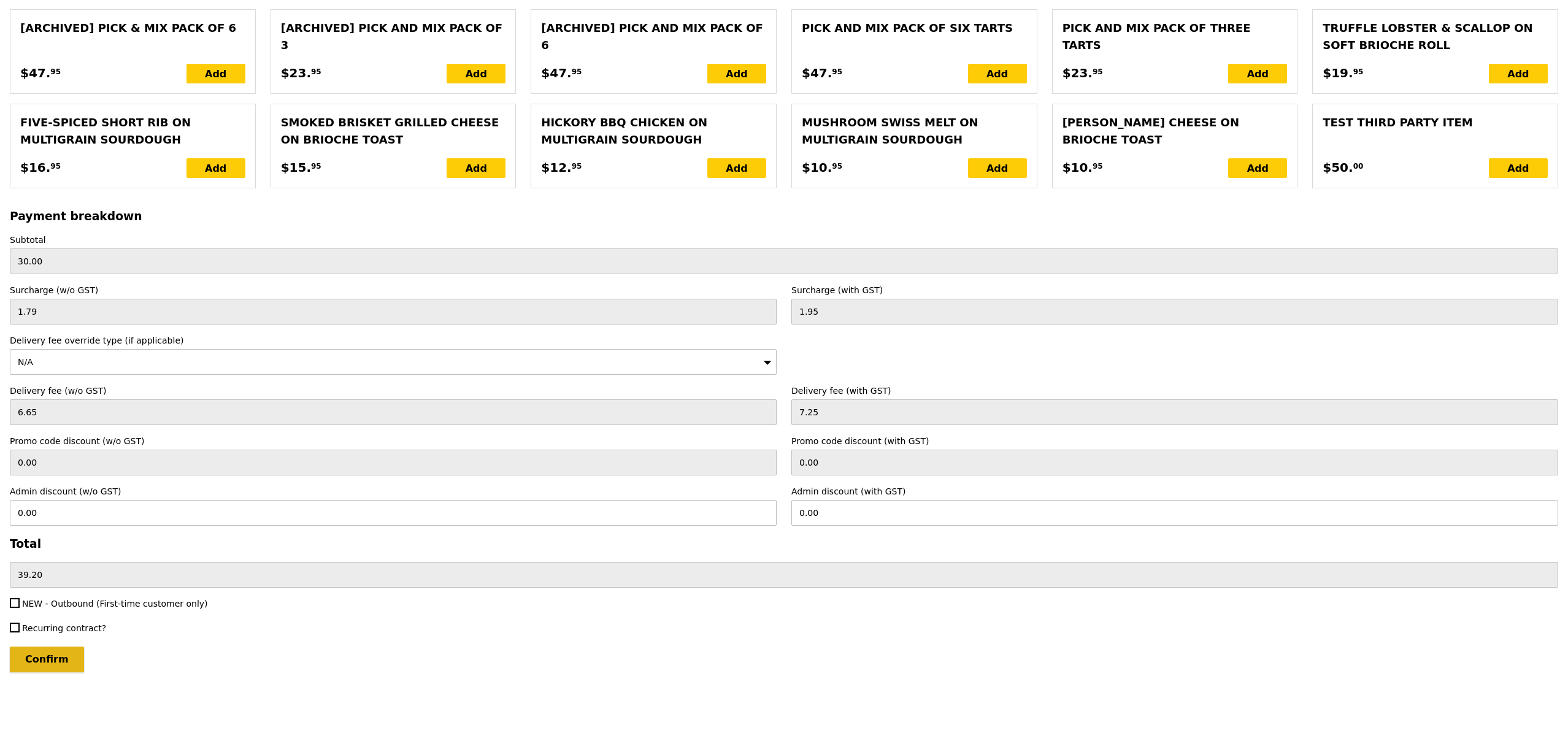
click at [55, 651] on input "Confirm" at bounding box center [47, 660] width 74 height 26
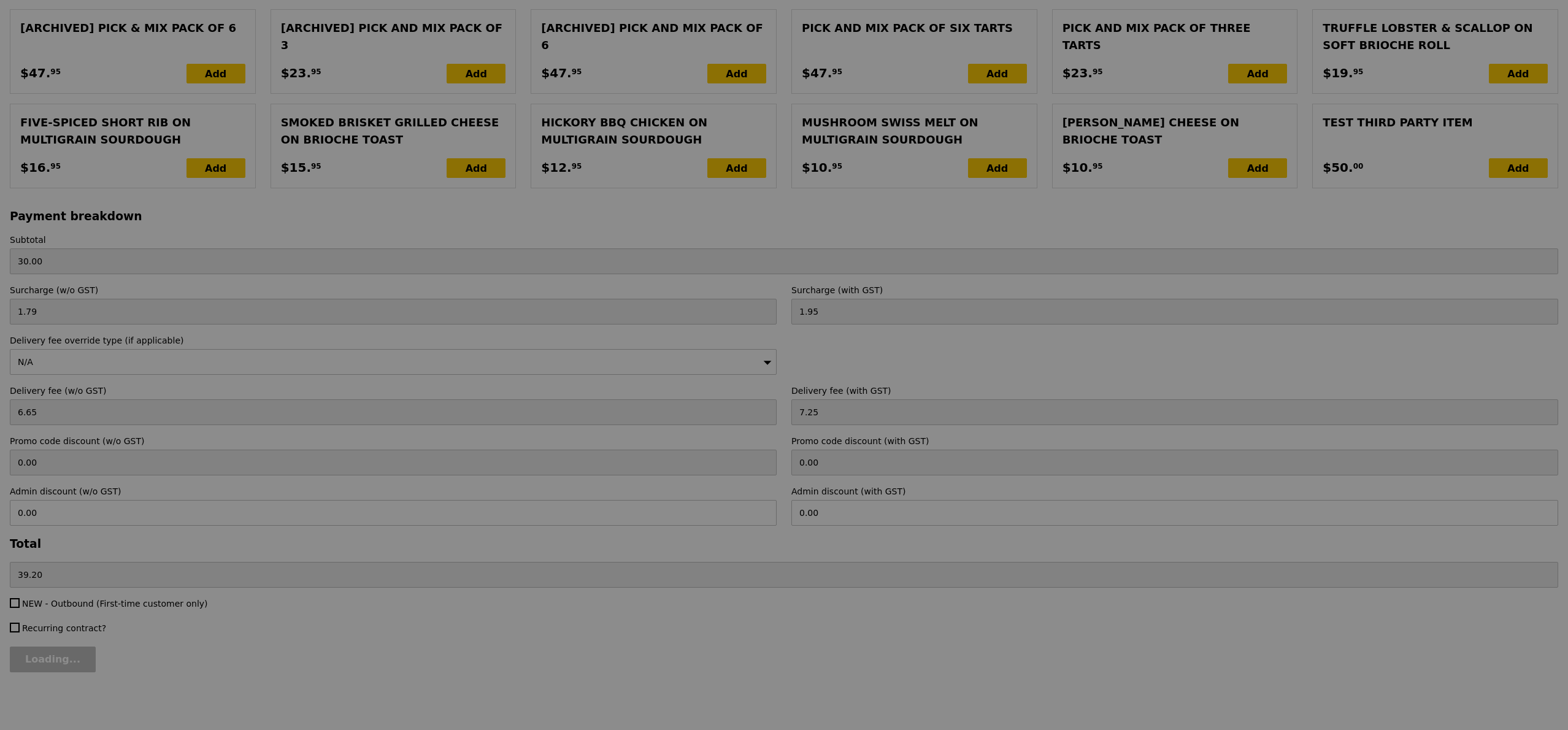
type input "Loading..."
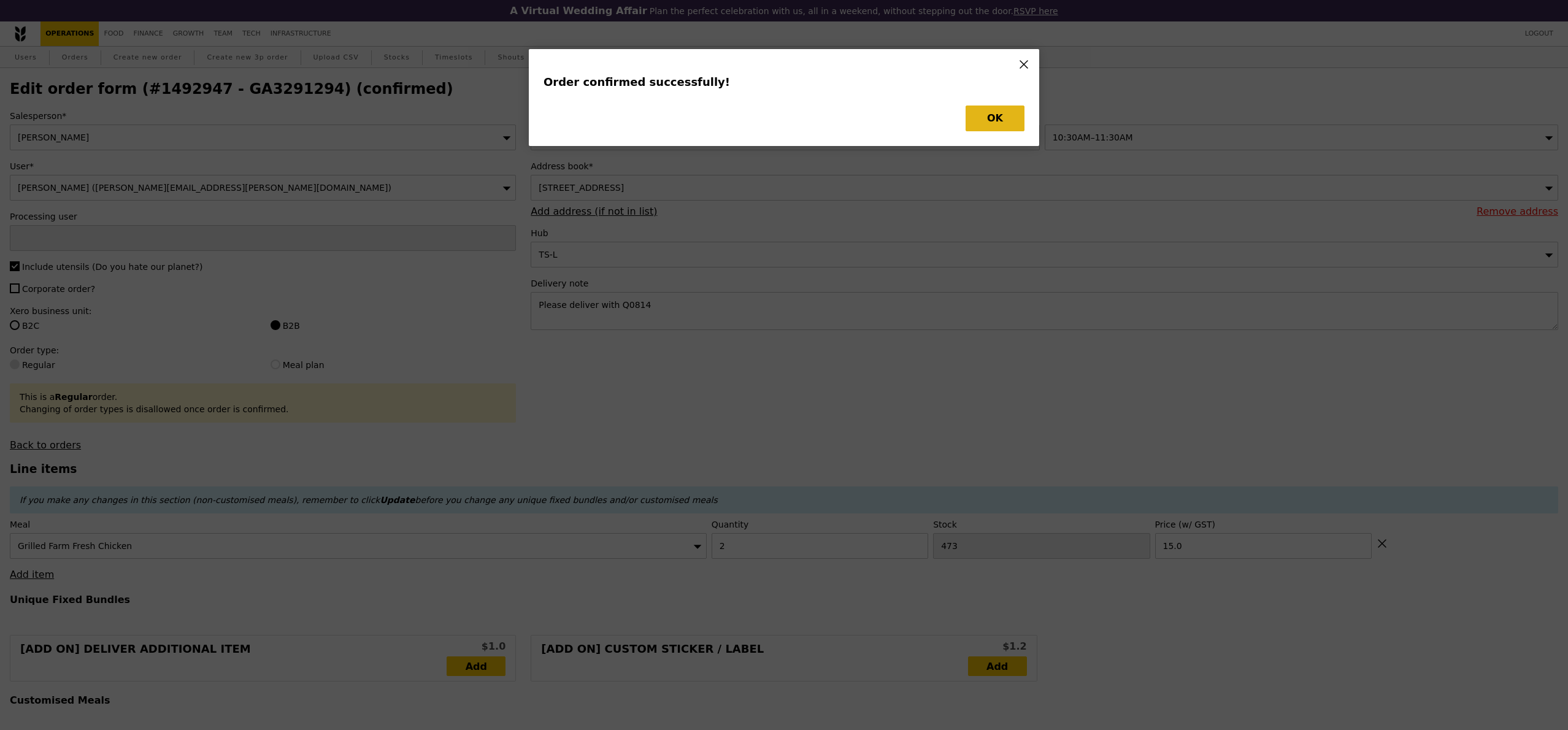
type input "Samantha"
type input "Loading..."
checkbox input "false"
type input "15.00"
click at [1001, 116] on button "OK" at bounding box center [995, 119] width 59 height 26
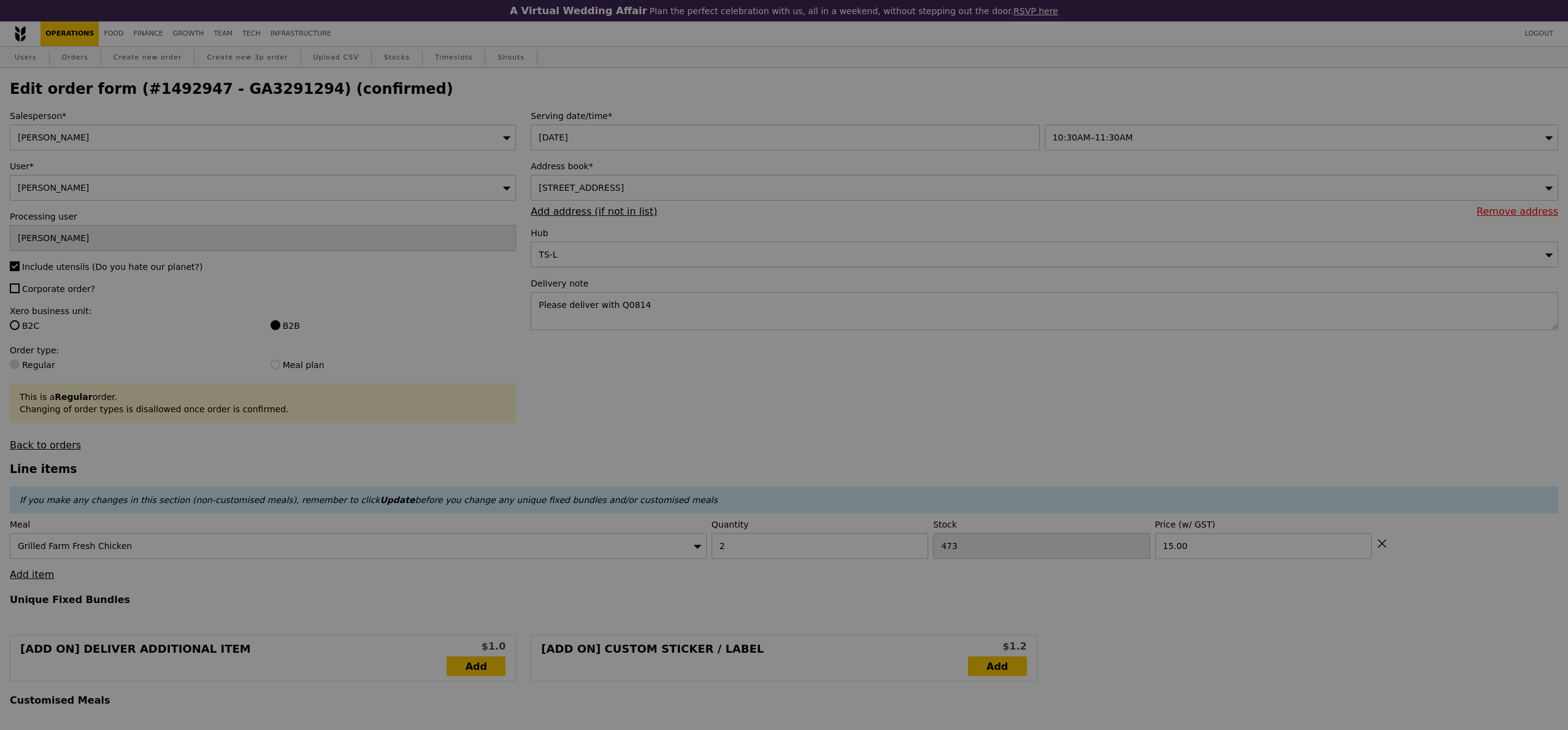
type input "471"
type input "Update"
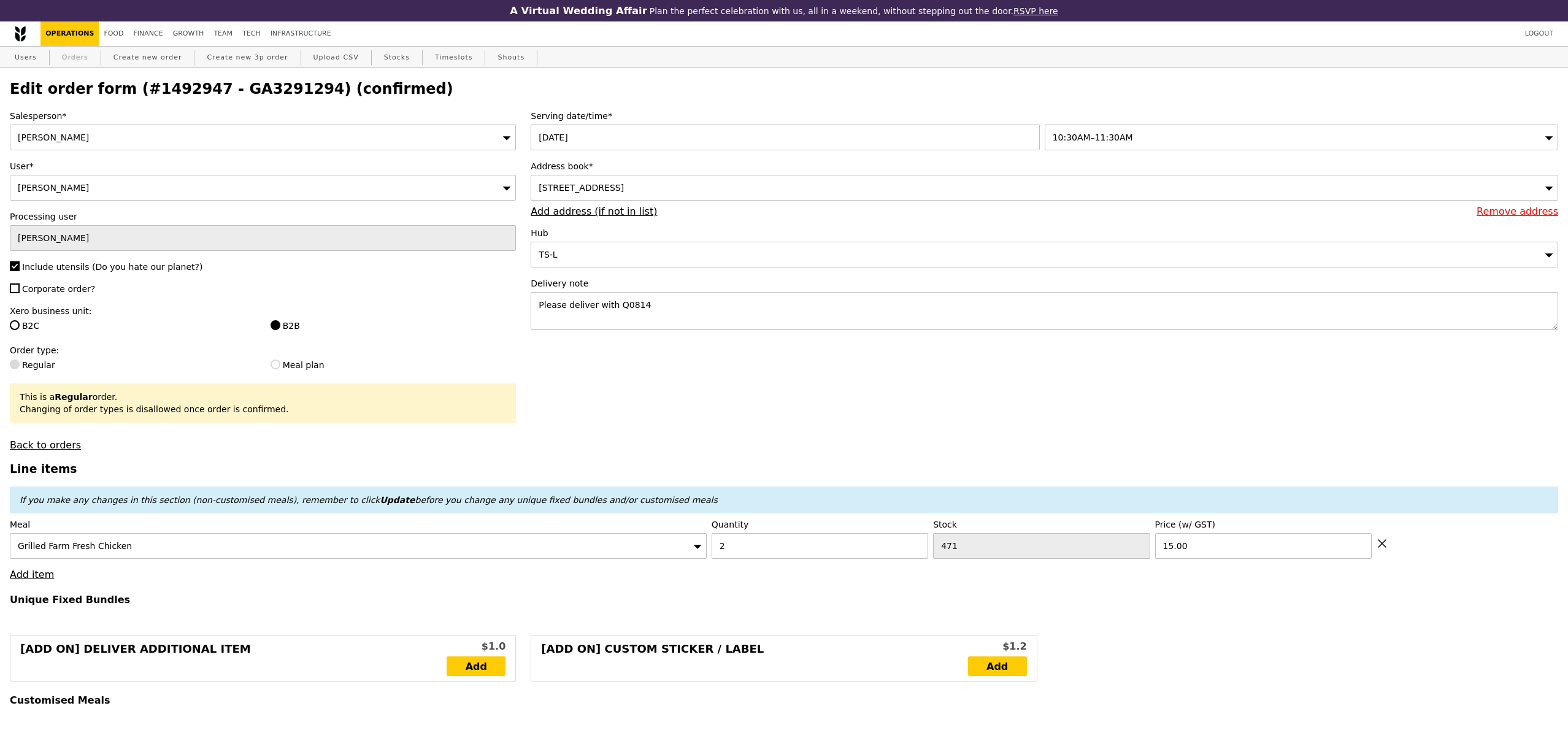
click at [81, 55] on link "Orders" at bounding box center [75, 58] width 36 height 22
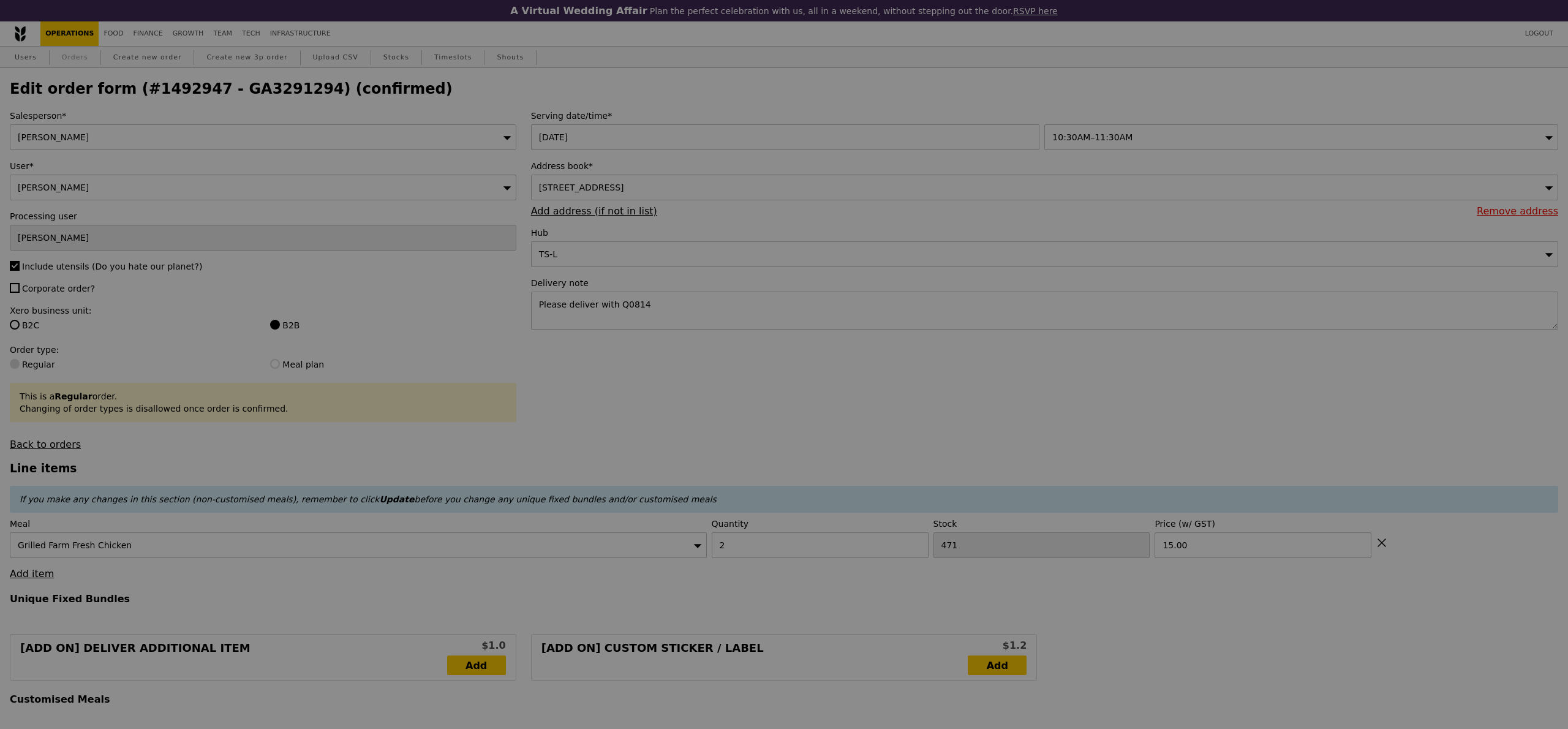
select select "100"
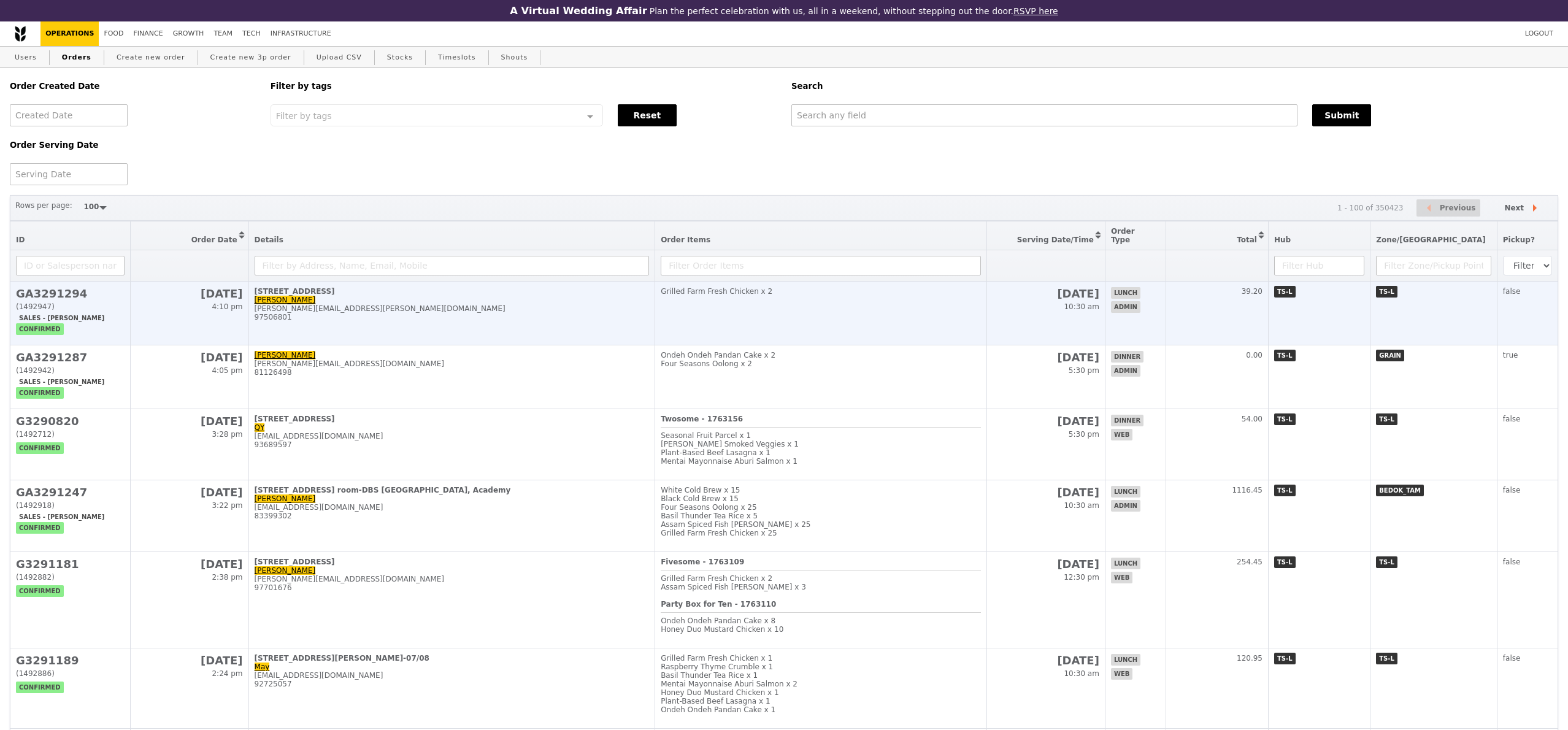
click at [65, 287] on h2 "GA3291294" at bounding box center [70, 293] width 109 height 13
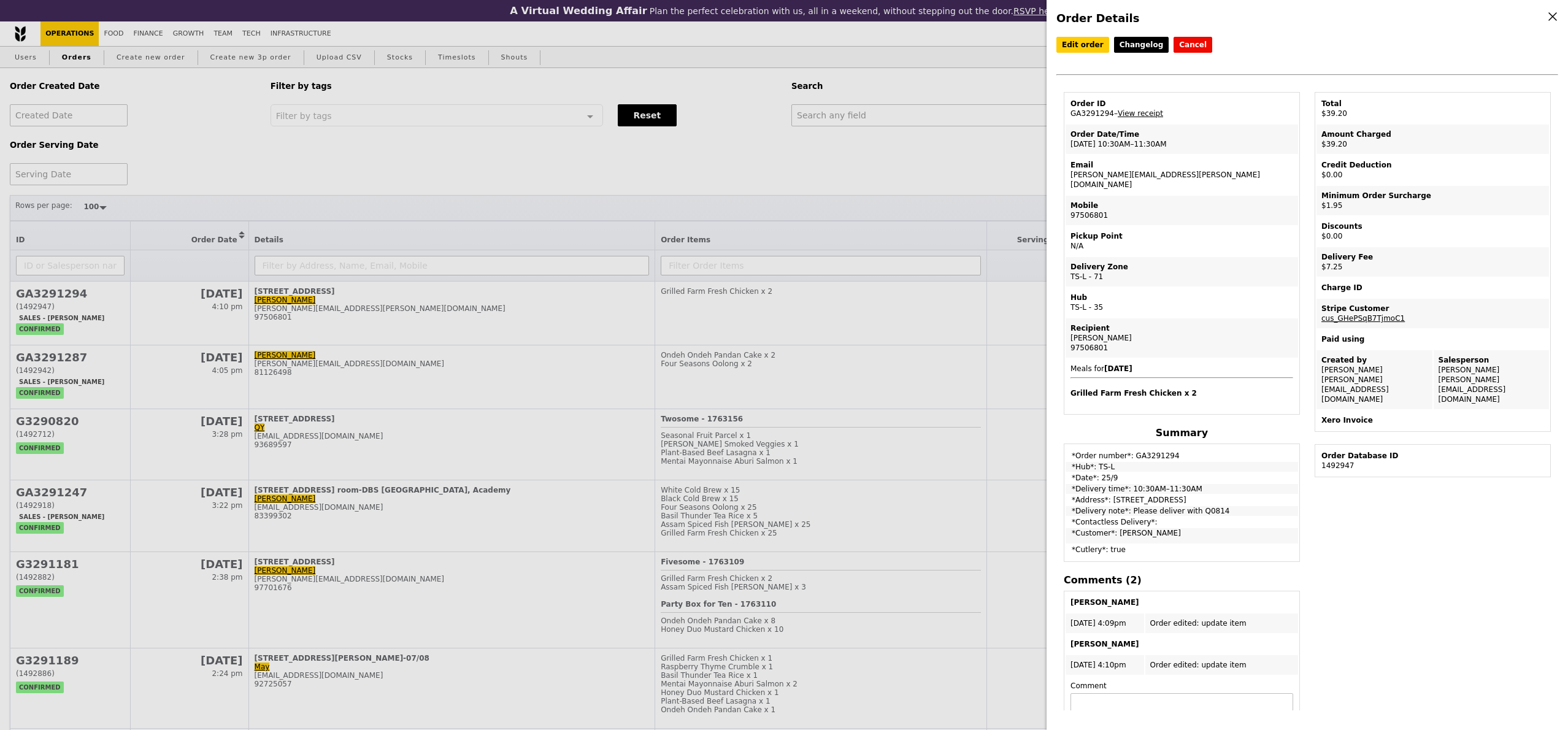
drag, startPoint x: 1111, startPoint y: 114, endPoint x: 1068, endPoint y: 114, distance: 43.0
click at [1068, 114] on td "Order ID GA3291294 – View receipt" at bounding box center [1181, 109] width 232 height 30
copy td "GA3291294"
click at [965, 176] on div "Order Details Edit order Changelog Cancel Order ID GA3291294 – View receipt Ord…" at bounding box center [784, 365] width 1568 height 730
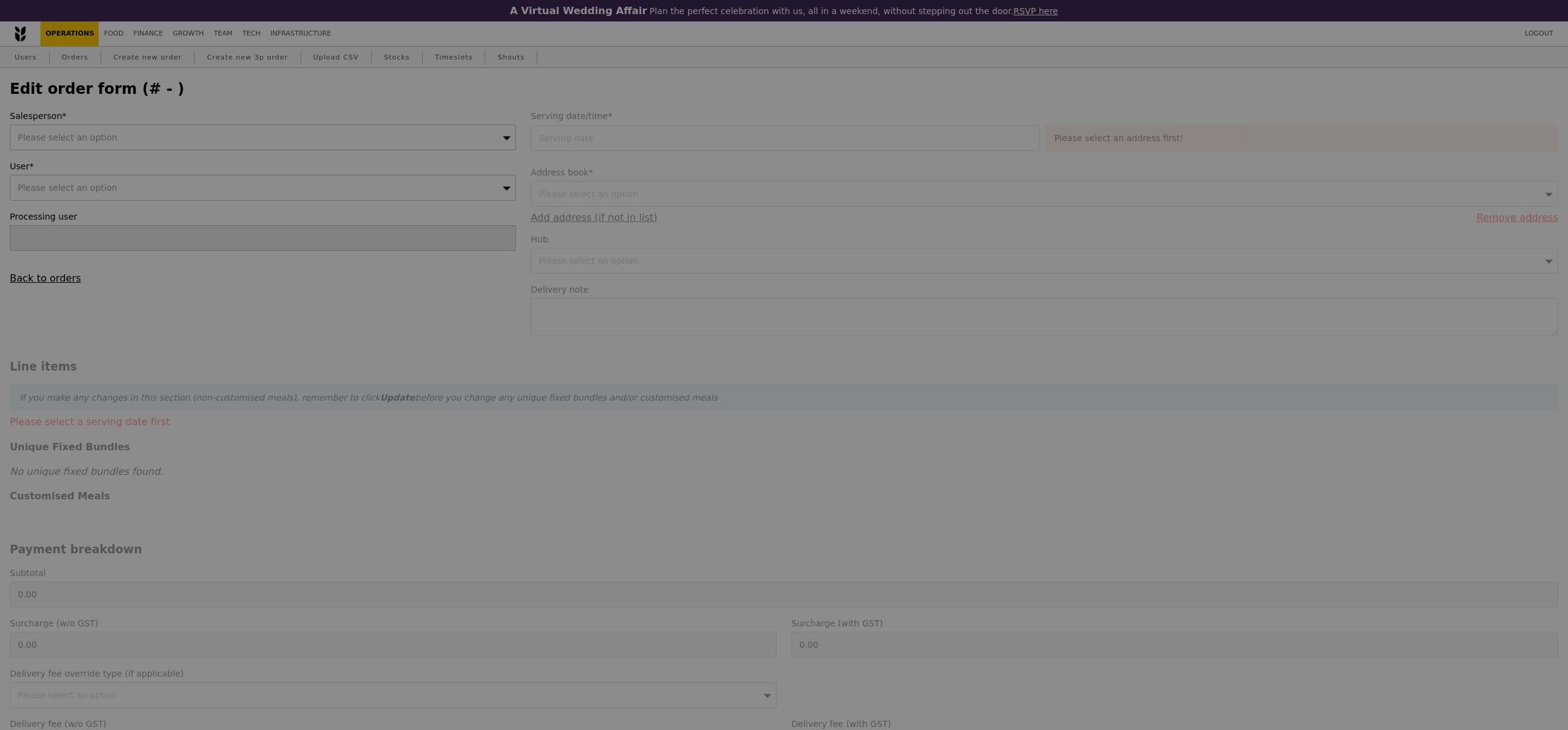
type input "Samantha"
type input "25 Sep 2025"
type textarea "Please deliver with Q0814"
type input "30.00"
type input "1.79"
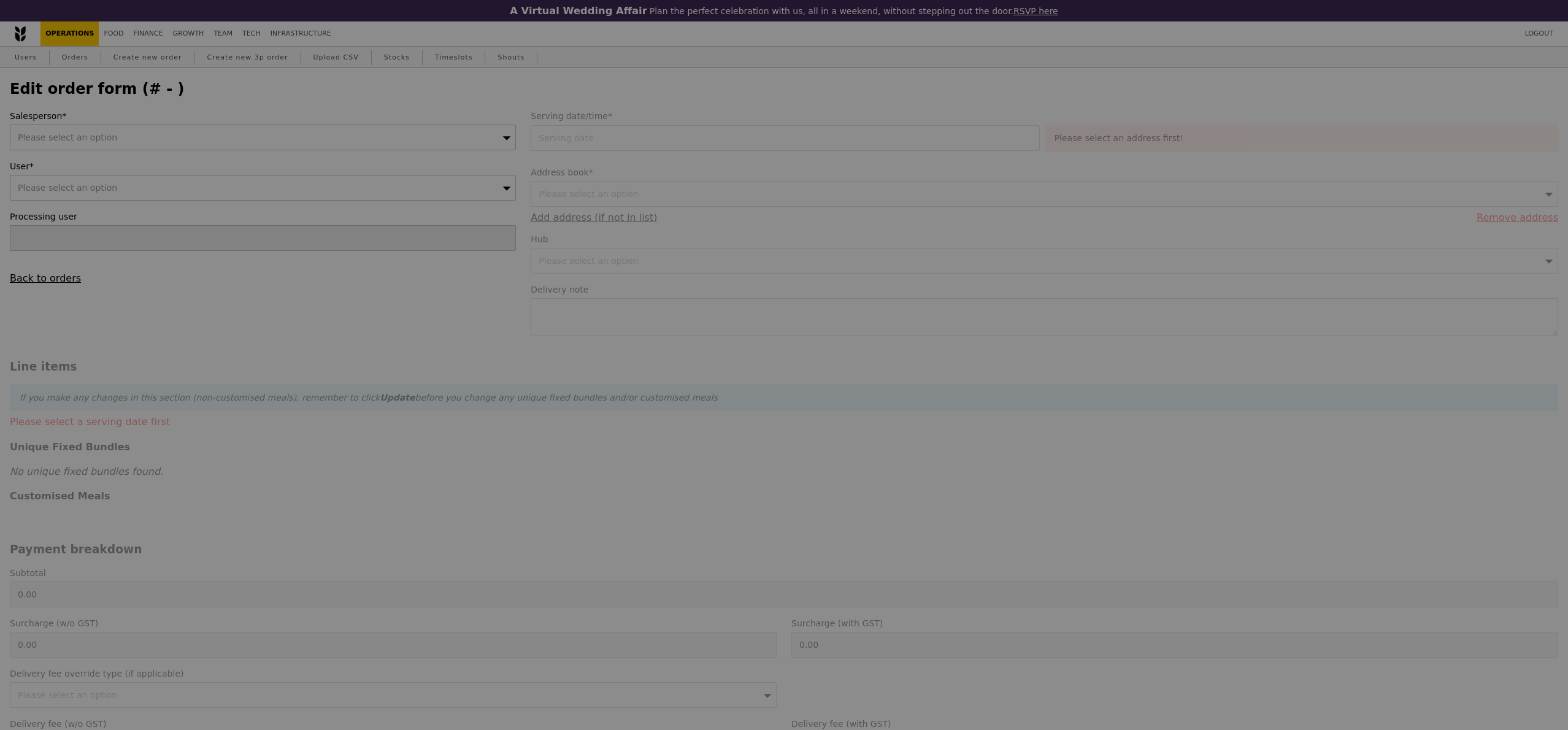
type input "1.95"
type input "6.65"
type input "7.25"
type input "39.20"
type input "Loading..."
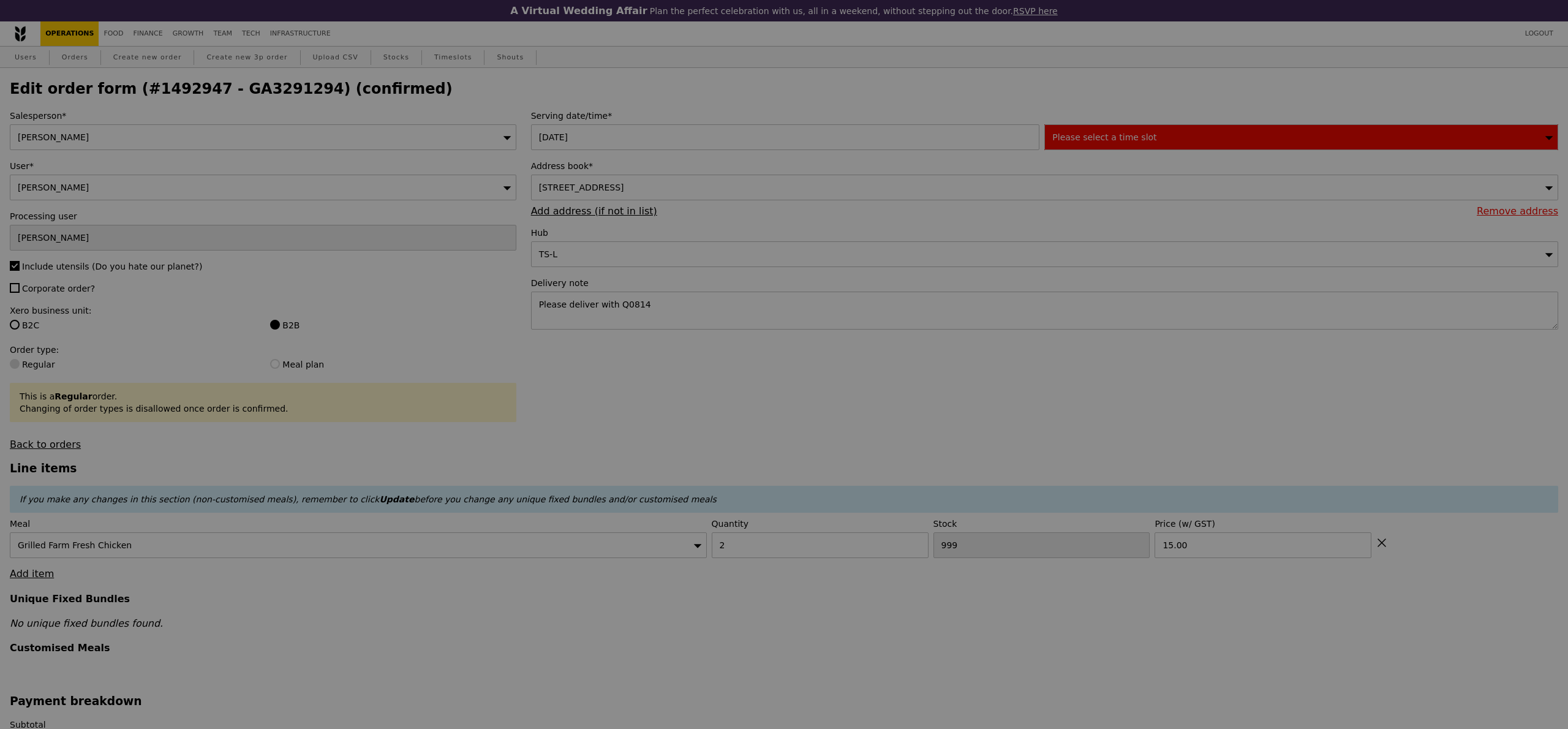
select select "100"
